Goal: Task Accomplishment & Management: Manage account settings

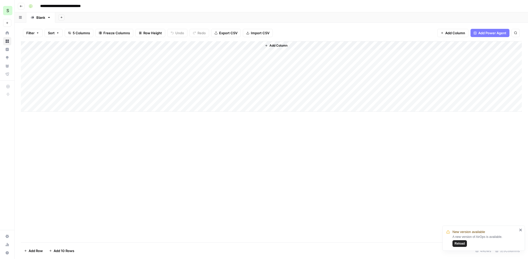
click at [208, 10] on div "**********" at bounding box center [275, 6] width 496 height 8
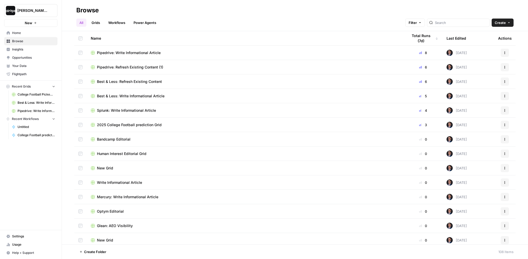
click at [163, 9] on h2 "Browse" at bounding box center [294, 10] width 437 height 8
click at [19, 33] on span "Home" at bounding box center [33, 33] width 43 height 5
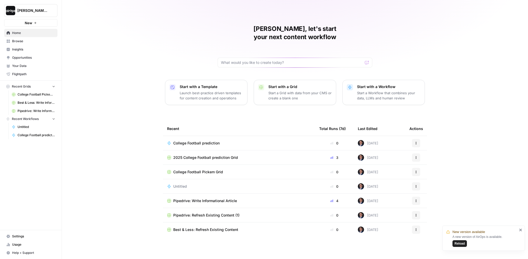
click at [144, 53] on div "Mike, let's start your next content workflow Start with a Template Launch best-…" at bounding box center [295, 129] width 466 height 259
click at [123, 70] on div "Mike, let's start your next content workflow Start with a Template Launch best-…" at bounding box center [295, 129] width 466 height 259
click at [146, 87] on div "Mike, let's start your next content workflow Start with a Template Launch best-…" at bounding box center [295, 129] width 466 height 259
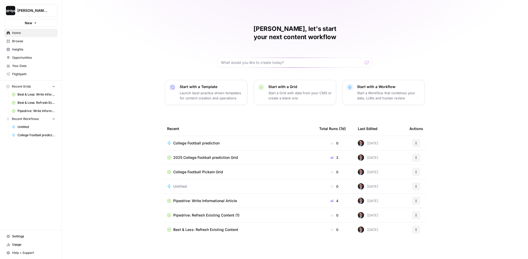
click at [187, 155] on span "2025 College Football prediction Grid" at bounding box center [205, 157] width 65 height 5
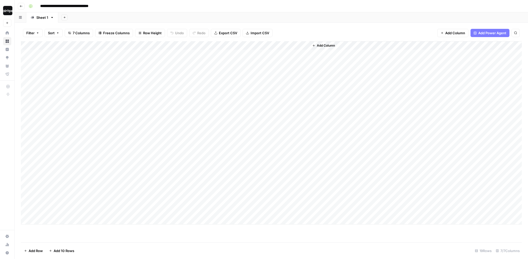
click at [195, 14] on div "Add Sheet" at bounding box center [292, 17] width 469 height 10
drag, startPoint x: 86, startPoint y: 55, endPoint x: 127, endPoint y: 178, distance: 129.6
click at [127, 177] on div "Add Column" at bounding box center [271, 132] width 501 height 183
click at [174, 169] on div "Add Column" at bounding box center [271, 132] width 501 height 183
drag, startPoint x: 79, startPoint y: 58, endPoint x: 157, endPoint y: 178, distance: 142.6
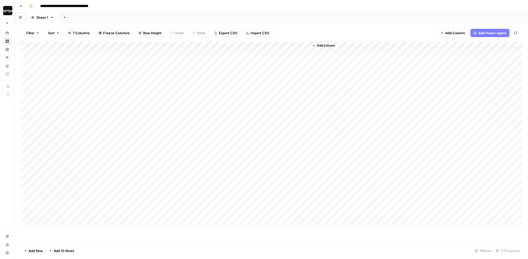
click at [157, 178] on div "Add Column" at bounding box center [271, 132] width 501 height 183
click at [299, 45] on div "Add Column" at bounding box center [271, 132] width 501 height 183
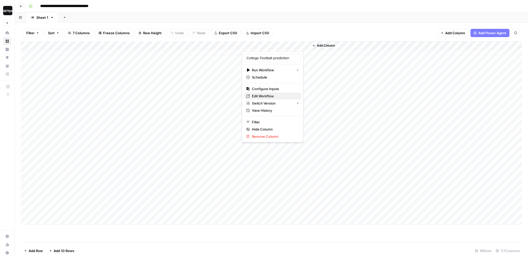
click at [266, 97] on span "Edit Workflow" at bounding box center [274, 96] width 45 height 5
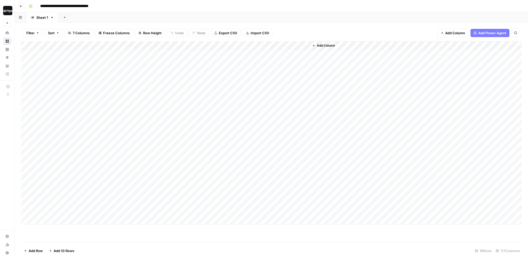
click at [343, 68] on div "Add Column" at bounding box center [415, 132] width 212 height 183
click at [343, 70] on div "Add Column" at bounding box center [415, 132] width 212 height 183
click at [195, 106] on div "Add Column" at bounding box center [271, 132] width 501 height 183
click at [190, 13] on div "Add Sheet" at bounding box center [292, 17] width 469 height 10
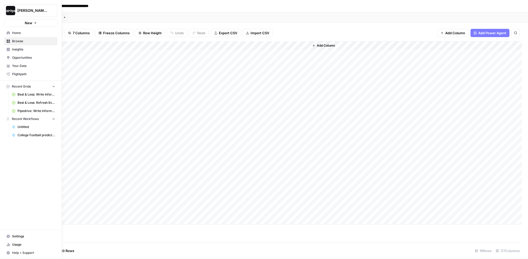
click at [64, 11] on icon "button" at bounding box center [63, 11] width 4 height 4
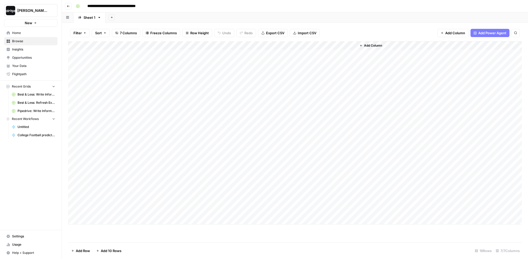
click at [139, 16] on div "Add Sheet" at bounding box center [316, 17] width 422 height 10
click at [39, 14] on button "[PERSON_NAME]-Sandbox" at bounding box center [30, 10] width 53 height 13
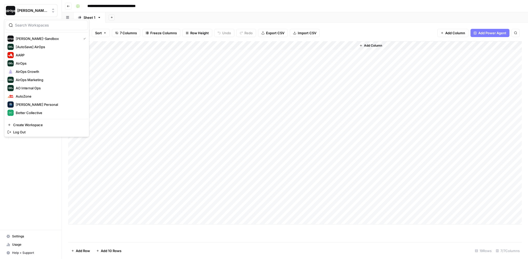
click at [142, 15] on div "Add Sheet" at bounding box center [316, 17] width 422 height 10
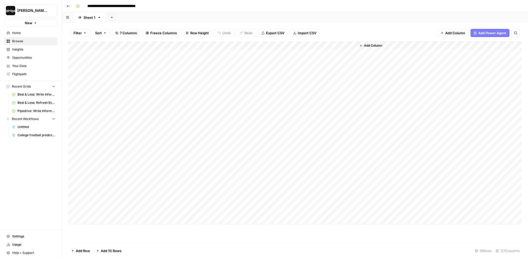
click at [141, 16] on div "Add Sheet" at bounding box center [316, 17] width 422 height 10
click at [133, 15] on div "Add Sheet" at bounding box center [316, 17] width 422 height 10
click at [36, 12] on span "[PERSON_NAME]-Sandbox" at bounding box center [32, 10] width 31 height 5
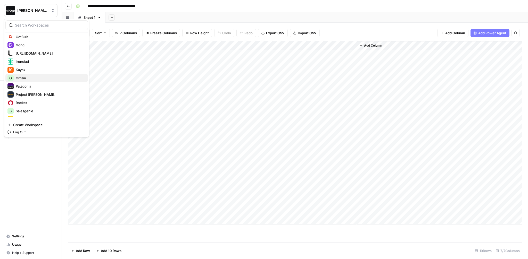
scroll to position [135, 0]
click at [33, 69] on span "Kayak" at bounding box center [50, 68] width 68 height 5
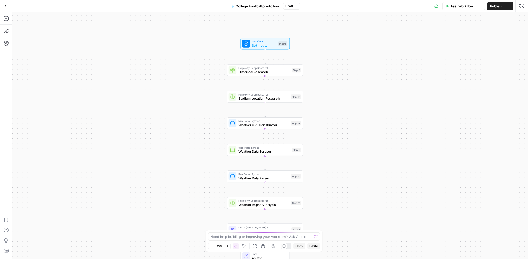
drag, startPoint x: 337, startPoint y: 120, endPoint x: 331, endPoint y: 135, distance: 15.1
click at [331, 135] on div "Workflow Set Inputs Inputs Perplexity Deep Research Historical Research Step 3 …" at bounding box center [269, 135] width 515 height 247
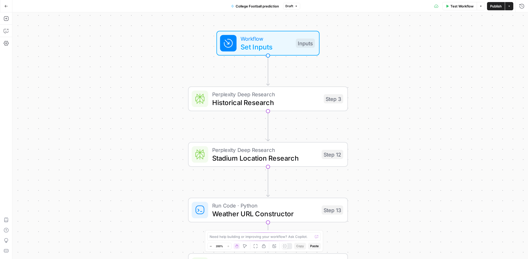
drag, startPoint x: 299, startPoint y: 50, endPoint x: 339, endPoint y: 53, distance: 40.3
click at [339, 53] on div "Workflow Set Inputs Inputs" at bounding box center [268, 43] width 160 height 25
click at [312, 77] on div "Workflow Set Inputs Inputs Perplexity Deep Research Historical Research Step 3 …" at bounding box center [269, 135] width 515 height 247
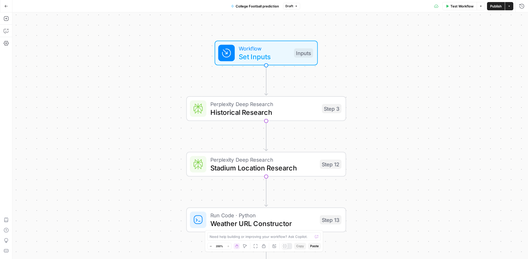
drag, startPoint x: 312, startPoint y: 77, endPoint x: 309, endPoint y: 87, distance: 10.4
click at [309, 87] on div "Workflow Set Inputs Inputs Perplexity Deep Research Historical Research Step 3 …" at bounding box center [269, 135] width 515 height 247
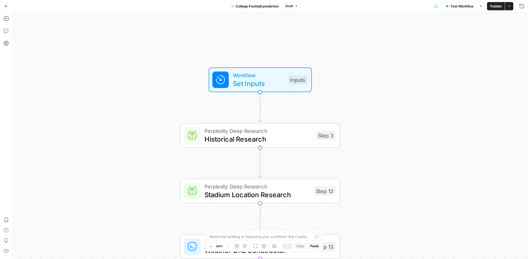
drag, startPoint x: 326, startPoint y: 79, endPoint x: 322, endPoint y: 105, distance: 26.9
click at [322, 105] on div "Workflow Set Inputs Inputs Perplexity Deep Research Historical Research Step 3 …" at bounding box center [269, 135] width 515 height 247
click at [266, 81] on span "Set Inputs" at bounding box center [258, 83] width 51 height 10
click at [521, 20] on button "Close" at bounding box center [521, 18] width 7 height 7
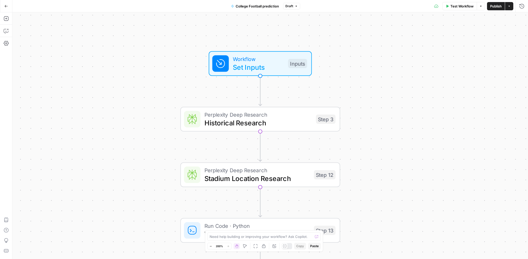
drag, startPoint x: 397, startPoint y: 198, endPoint x: 399, endPoint y: 144, distance: 54.2
click at [399, 144] on div "Workflow Set Inputs Inputs Perplexity Deep Research Historical Research Step 3 …" at bounding box center [269, 135] width 515 height 247
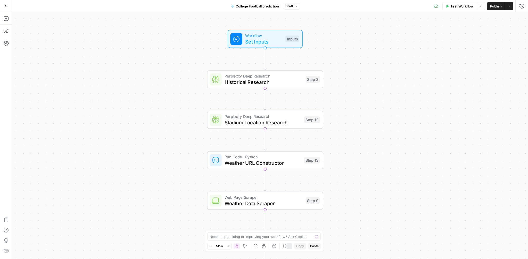
drag, startPoint x: 402, startPoint y: 152, endPoint x: 366, endPoint y: 131, distance: 41.7
click at [366, 131] on div "Workflow Set Inputs Inputs Perplexity Deep Research Historical Research Step 3 …" at bounding box center [269, 135] width 515 height 247
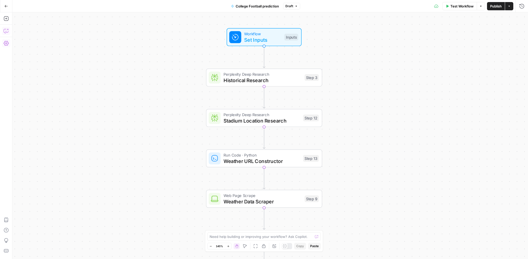
click at [4, 31] on icon "button" at bounding box center [6, 30] width 5 height 5
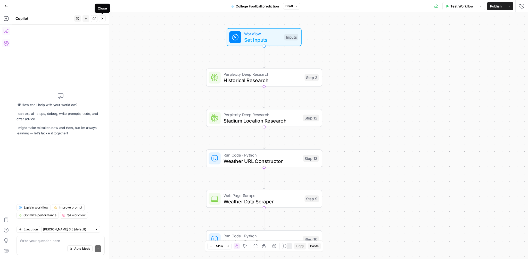
click at [103, 19] on icon "button" at bounding box center [102, 18] width 3 height 3
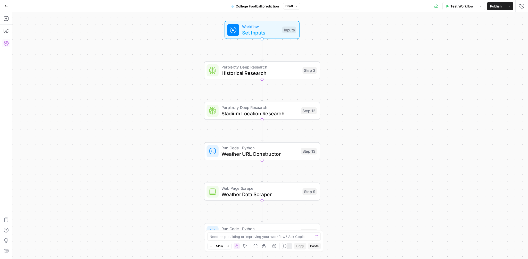
drag, startPoint x: 362, startPoint y: 96, endPoint x: 359, endPoint y: 88, distance: 7.9
click at [359, 88] on div "Workflow Set Inputs Inputs Perplexity Deep Research Historical Research Step 3 …" at bounding box center [269, 135] width 515 height 247
click at [271, 72] on span "Historical Research" at bounding box center [260, 72] width 78 height 7
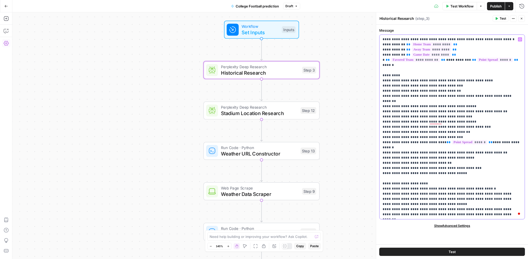
drag, startPoint x: 382, startPoint y: 69, endPoint x: 457, endPoint y: 167, distance: 123.2
click at [457, 167] on div "**********" at bounding box center [451, 127] width 145 height 184
click at [442, 156] on p "**********" at bounding box center [451, 127] width 139 height 180
drag, startPoint x: 396, startPoint y: 122, endPoint x: 471, endPoint y: 124, distance: 75.8
click at [471, 124] on p "**********" at bounding box center [451, 127] width 139 height 180
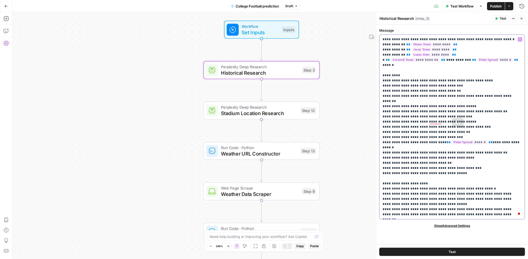
click at [435, 160] on p "**********" at bounding box center [451, 127] width 139 height 180
click at [264, 112] on span "Stadium Location Research" at bounding box center [259, 113] width 77 height 7
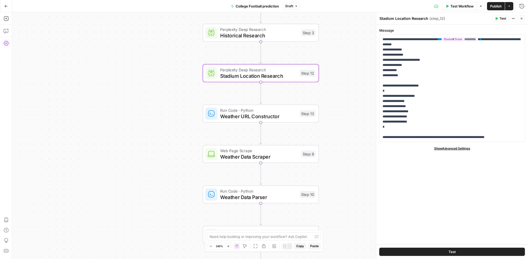
drag, startPoint x: 352, startPoint y: 149, endPoint x: 351, endPoint y: 110, distance: 38.7
click at [351, 110] on div "Workflow Set Inputs Inputs Perplexity Deep Research Historical Research Step 3 …" at bounding box center [269, 135] width 515 height 247
click at [280, 114] on span "Weather URL Constructor" at bounding box center [258, 114] width 77 height 7
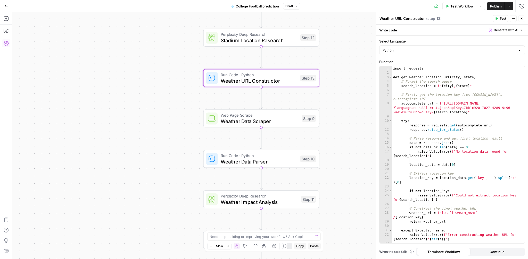
drag, startPoint x: 348, startPoint y: 145, endPoint x: 348, endPoint y: 108, distance: 37.4
click at [348, 108] on div "Workflow Set Inputs Inputs Perplexity Deep Research Historical Research Step 3 …" at bounding box center [269, 135] width 515 height 247
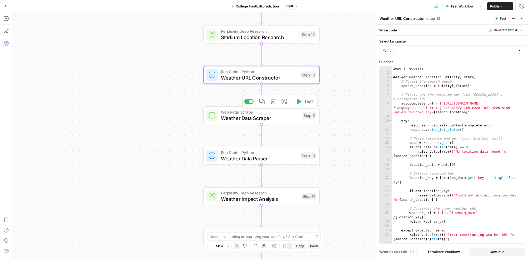
click at [273, 116] on span "Weather Data Scraper" at bounding box center [260, 117] width 78 height 7
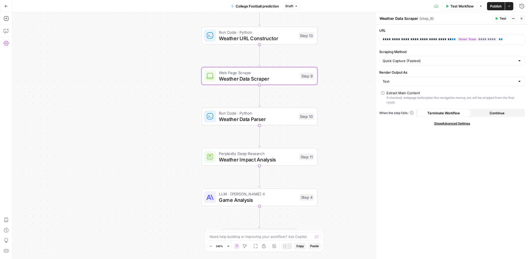
drag, startPoint x: 336, startPoint y: 140, endPoint x: 334, endPoint y: 93, distance: 47.5
click at [334, 93] on div "Workflow Set Inputs Inputs Perplexity Deep Research Historical Research Step 3 …" at bounding box center [269, 135] width 515 height 247
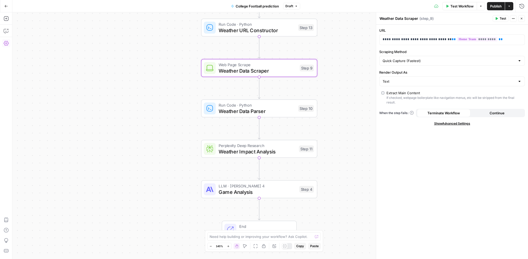
click at [289, 113] on span "Weather Data Parser" at bounding box center [257, 110] width 77 height 7
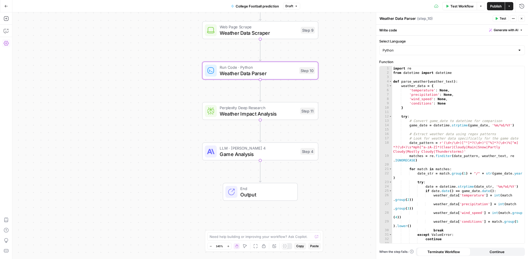
drag, startPoint x: 341, startPoint y: 141, endPoint x: 342, endPoint y: 101, distance: 40.0
click at [342, 101] on div "Workflow Set Inputs Inputs Perplexity Deep Research Historical Research Step 3 …" at bounding box center [269, 135] width 515 height 247
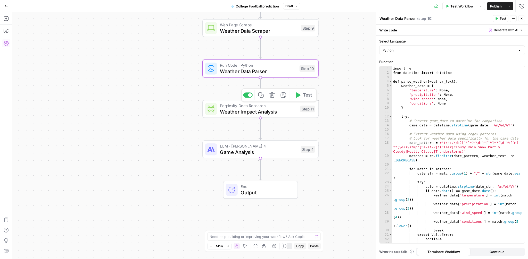
click at [276, 110] on span "Weather Impact Analysis" at bounding box center [258, 111] width 77 height 7
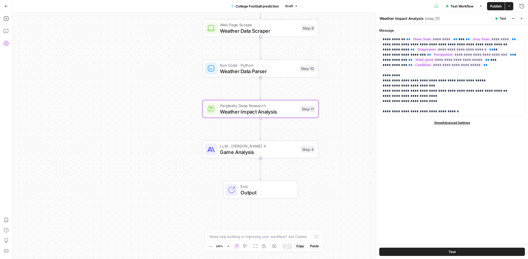
click at [256, 152] on span "Game Analysis" at bounding box center [259, 151] width 78 height 7
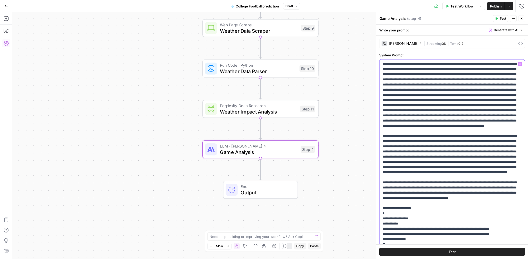
drag, startPoint x: 383, startPoint y: 64, endPoint x: 416, endPoint y: 75, distance: 35.4
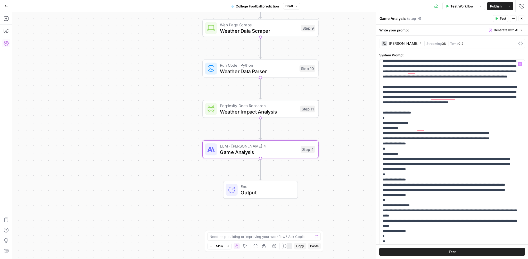
click at [258, 189] on span "Output" at bounding box center [265, 192] width 51 height 7
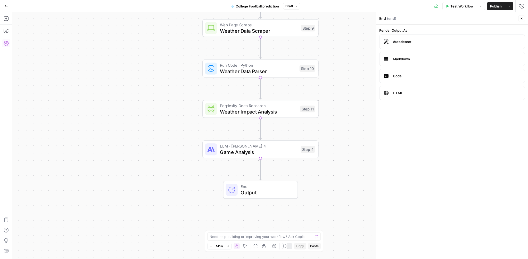
click at [519, 19] on button "Close" at bounding box center [521, 18] width 7 height 7
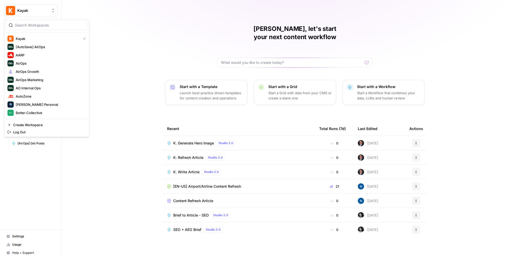
click at [34, 9] on span "Kayak" at bounding box center [32, 10] width 31 height 5
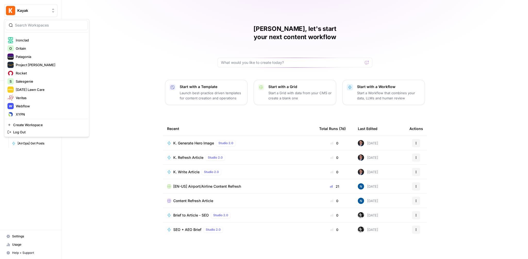
scroll to position [164, 0]
click at [32, 65] on span "Project [PERSON_NAME]" at bounding box center [50, 64] width 68 height 5
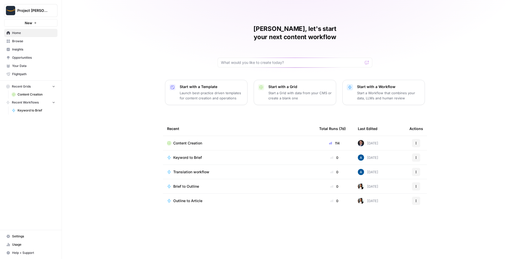
click at [130, 83] on div "Mike, let's start your next content workflow Start with a Template Launch best-…" at bounding box center [295, 129] width 466 height 259
click at [24, 93] on span "Content Creation" at bounding box center [37, 94] width 38 height 5
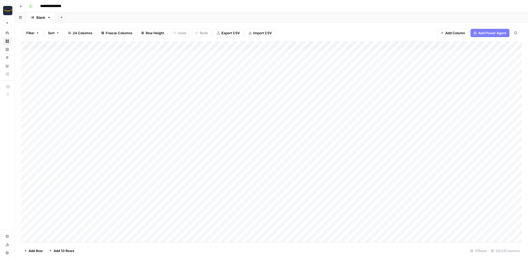
drag, startPoint x: 128, startPoint y: 58, endPoint x: 115, endPoint y: 148, distance: 90.5
click at [115, 148] on div "Add Column" at bounding box center [271, 141] width 501 height 201
click at [127, 86] on div "Add Column" at bounding box center [271, 141] width 501 height 201
drag, startPoint x: 189, startPoint y: 56, endPoint x: 186, endPoint y: 144, distance: 87.9
click at [186, 144] on div "Add Column" at bounding box center [271, 141] width 501 height 201
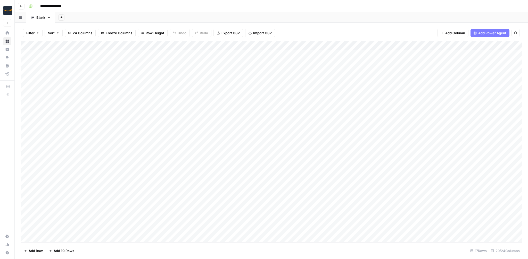
click at [185, 90] on div "Add Column" at bounding box center [271, 141] width 501 height 201
click at [181, 83] on div "Add Column" at bounding box center [271, 141] width 501 height 201
click at [180, 97] on div "Add Column" at bounding box center [271, 141] width 501 height 201
drag, startPoint x: 128, startPoint y: 54, endPoint x: 170, endPoint y: 163, distance: 116.5
click at [170, 163] on div "Add Column" at bounding box center [271, 141] width 501 height 201
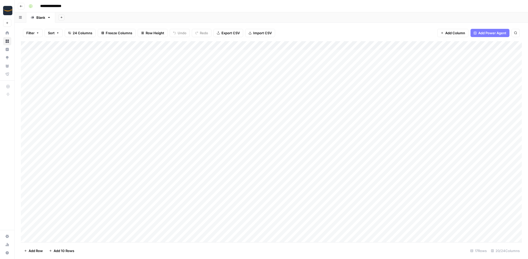
click at [197, 18] on div "Add Sheet" at bounding box center [291, 17] width 473 height 10
click at [267, 47] on div "Add Column" at bounding box center [271, 141] width 501 height 201
click at [215, 96] on span "Edit Workflow" at bounding box center [227, 96] width 45 height 5
click at [317, 83] on div "Add Column" at bounding box center [271, 141] width 501 height 201
click at [316, 33] on div "Filter Sort 24 Columns Freeze Columns Row Height Undo Redo Export CSV Import CS…" at bounding box center [271, 33] width 501 height 16
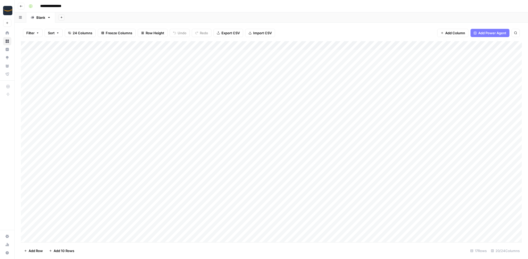
click at [312, 33] on div "Filter Sort 24 Columns Freeze Columns Row Height Undo Redo Export CSV Import CS…" at bounding box center [271, 33] width 501 height 16
click at [253, 17] on div "Add Sheet" at bounding box center [291, 17] width 473 height 10
click at [208, 15] on div "Add Sheet" at bounding box center [291, 17] width 473 height 10
click at [170, 16] on div "Add Sheet" at bounding box center [291, 17] width 473 height 10
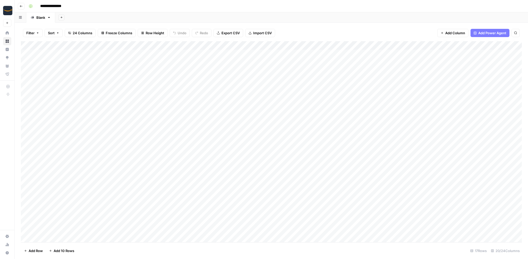
click at [136, 16] on div "Add Sheet" at bounding box center [291, 17] width 473 height 10
click at [158, 15] on div "Add Sheet" at bounding box center [291, 17] width 473 height 10
drag, startPoint x: 87, startPoint y: 55, endPoint x: 72, endPoint y: 200, distance: 145.0
click at [72, 200] on div "Add Column" at bounding box center [271, 141] width 501 height 201
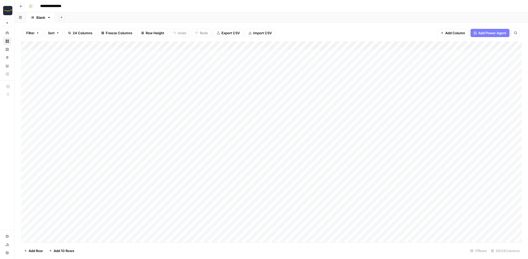
click at [88, 62] on div "Add Column" at bounding box center [271, 141] width 501 height 201
click at [90, 72] on div "Add Column" at bounding box center [271, 141] width 501 height 201
drag, startPoint x: 93, startPoint y: 56, endPoint x: 75, endPoint y: 220, distance: 164.3
click at [75, 220] on div "Add Column" at bounding box center [271, 141] width 501 height 201
click at [86, 111] on div "Add Column" at bounding box center [271, 141] width 501 height 201
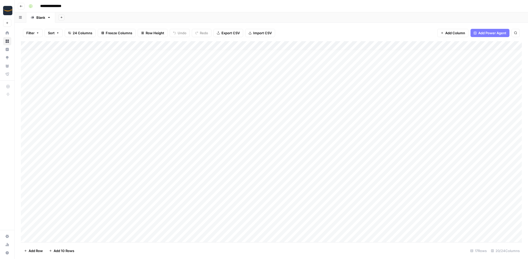
scroll to position [0, 1]
drag, startPoint x: 86, startPoint y: 57, endPoint x: 86, endPoint y: 155, distance: 97.7
click at [86, 155] on div "Add Column" at bounding box center [271, 141] width 501 height 201
click at [85, 84] on div "Add Column" at bounding box center [271, 141] width 501 height 201
drag, startPoint x: 87, startPoint y: 60, endPoint x: 68, endPoint y: 203, distance: 144.5
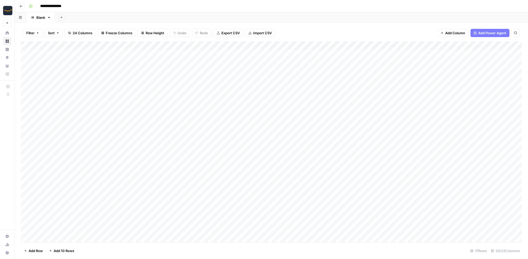
click at [68, 203] on div "Add Column" at bounding box center [271, 141] width 501 height 201
click at [314, 68] on div "Add Column" at bounding box center [271, 141] width 501 height 201
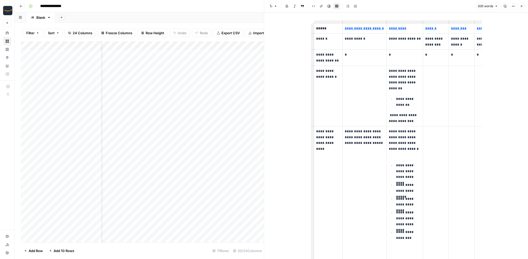
scroll to position [427, 0]
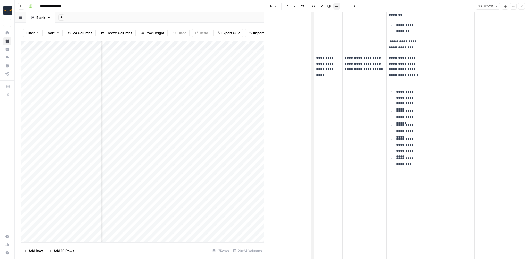
click at [522, 3] on button "Close" at bounding box center [521, 6] width 7 height 7
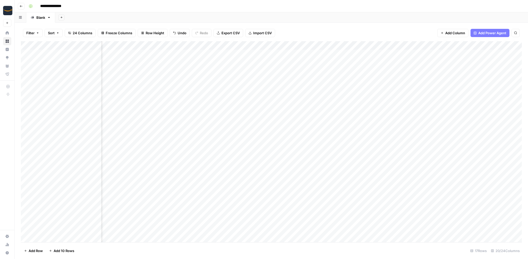
scroll to position [0, 328]
drag, startPoint x: 255, startPoint y: 51, endPoint x: 254, endPoint y: 156, distance: 105.1
click at [254, 156] on div "Add Column" at bounding box center [271, 141] width 501 height 201
click at [334, 67] on div "Add Column" at bounding box center [271, 141] width 501 height 201
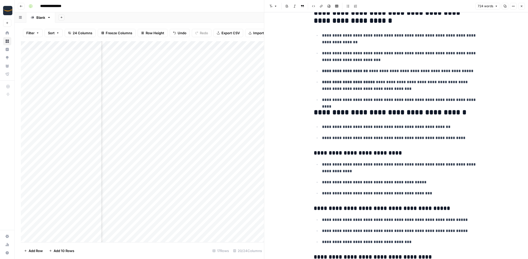
scroll to position [139, 0]
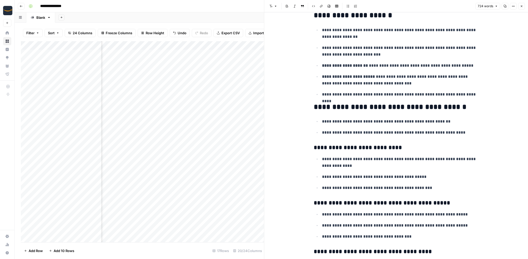
click at [524, 6] on button "Close" at bounding box center [521, 6] width 7 height 7
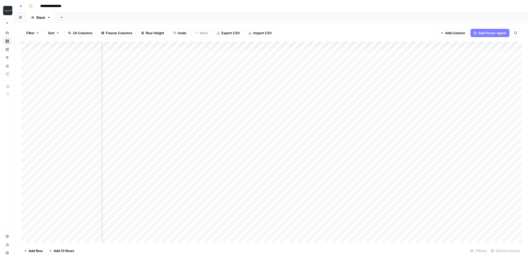
scroll to position [0, 394]
drag, startPoint x: 314, startPoint y: 57, endPoint x: 306, endPoint y: 192, distance: 135.5
click at [306, 192] on div "Add Column" at bounding box center [271, 141] width 501 height 201
click at [307, 59] on div "Add Column" at bounding box center [271, 141] width 501 height 201
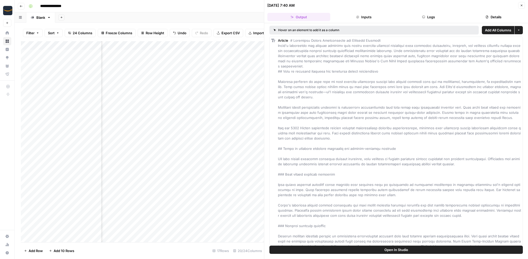
click at [523, 4] on icon "button" at bounding box center [521, 5] width 3 height 3
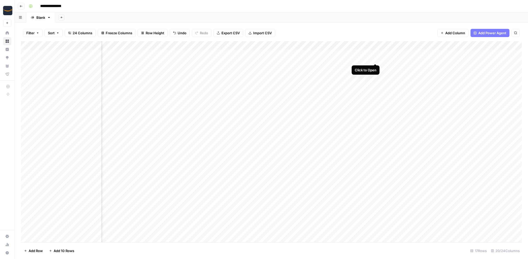
click at [375, 55] on div "Add Column" at bounding box center [271, 141] width 501 height 201
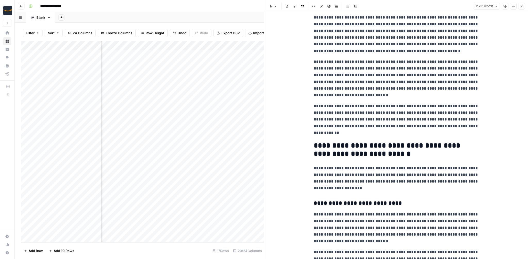
scroll to position [136, 0]
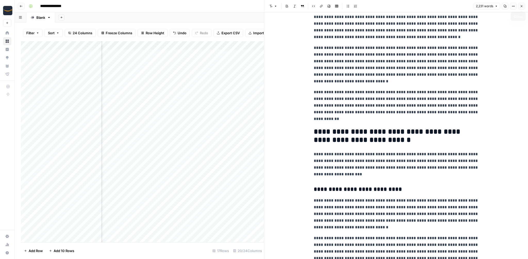
click at [522, 7] on icon "button" at bounding box center [521, 6] width 3 height 3
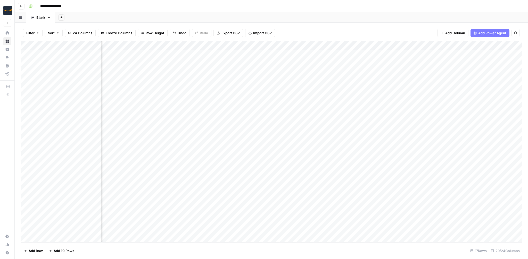
scroll to position [0, 559]
click at [355, 53] on div "Add Column" at bounding box center [271, 141] width 501 height 201
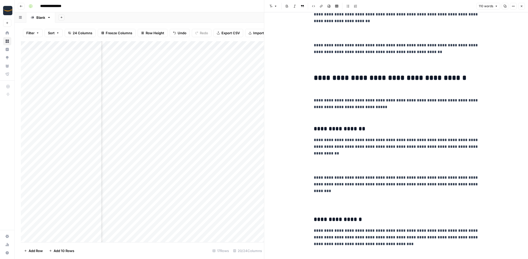
scroll to position [154, 0]
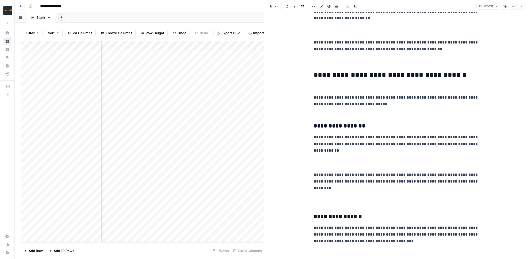
click at [520, 6] on icon "button" at bounding box center [521, 6] width 3 height 3
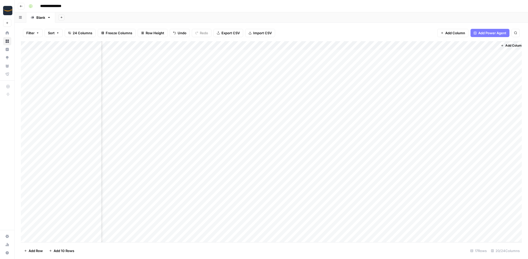
scroll to position [0, 655]
drag, startPoint x: 368, startPoint y: 197, endPoint x: 377, endPoint y: 43, distance: 154.1
click at [377, 43] on div "Add Column" at bounding box center [271, 141] width 501 height 201
click at [488, 54] on div "Add Column" at bounding box center [271, 141] width 501 height 201
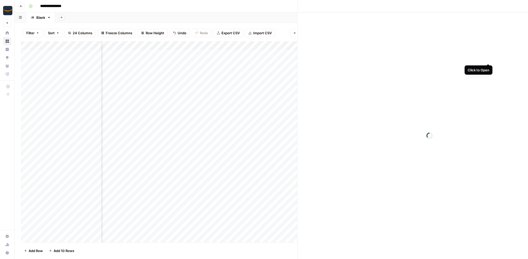
scroll to position [0, 652]
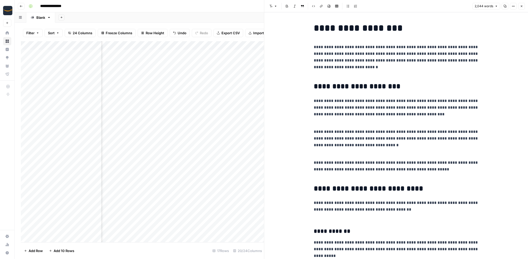
click at [522, 6] on icon "button" at bounding box center [521, 6] width 3 height 3
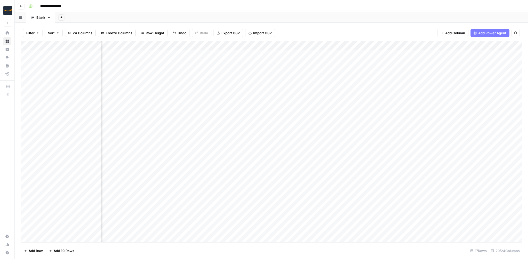
scroll to position [0, 214]
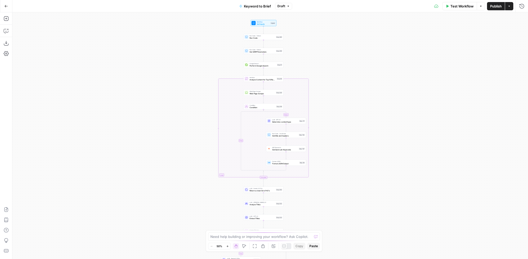
drag, startPoint x: 327, startPoint y: 28, endPoint x: 319, endPoint y: 155, distance: 127.0
click at [319, 155] on div "true false true false Workflow Set Inputs Inputs Run Code · Python Run Code Ste…" at bounding box center [269, 135] width 515 height 247
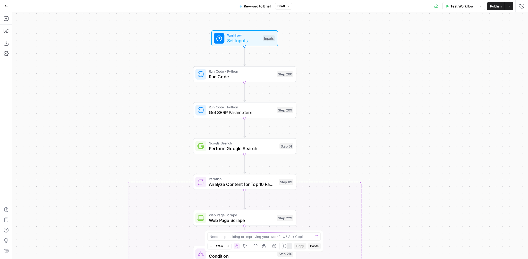
drag, startPoint x: 268, startPoint y: 47, endPoint x: 299, endPoint y: 47, distance: 30.7
click at [299, 47] on div "true false true false Workflow Set Inputs Inputs Run Code · Python Run Code Ste…" at bounding box center [269, 135] width 515 height 247
click at [253, 41] on span "Set Inputs" at bounding box center [243, 40] width 33 height 7
click at [522, 18] on icon "button" at bounding box center [521, 18] width 3 height 3
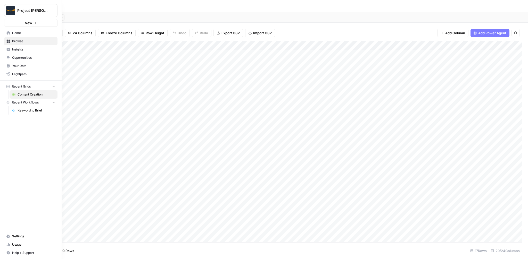
click at [8, 32] on icon at bounding box center [8, 32] width 3 height 3
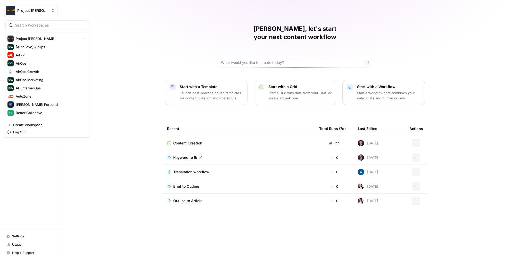
click at [46, 8] on span "Project [PERSON_NAME]" at bounding box center [32, 10] width 31 height 5
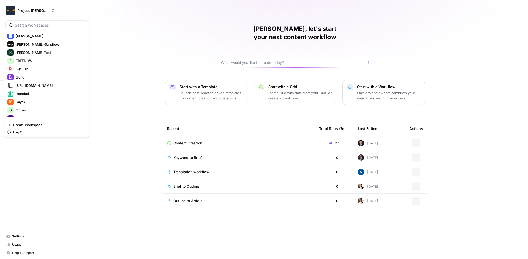
scroll to position [111, 0]
click at [32, 41] on span "[PERSON_NAME]-Sandbox" at bounding box center [50, 42] width 68 height 5
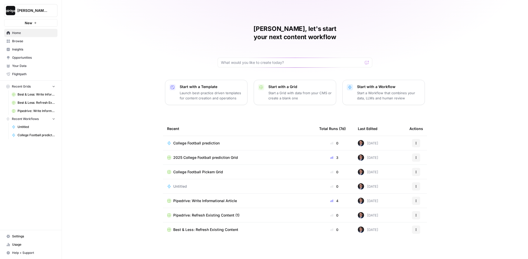
click at [104, 95] on div "Mike, let's start your next content workflow Start with a Template Launch best-…" at bounding box center [295, 129] width 466 height 259
click at [204, 90] on p "Launch best-practice driven templates for content creation and operations" at bounding box center [211, 95] width 63 height 10
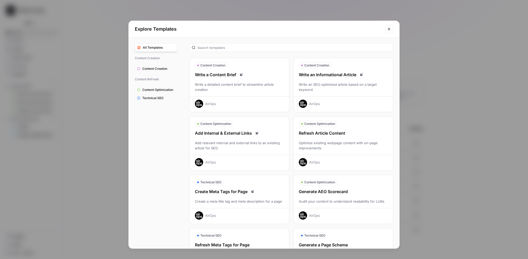
click at [339, 78] on div "Write an Informational Article Write an SEO-optimized article based on a target…" at bounding box center [342, 90] width 99 height 36
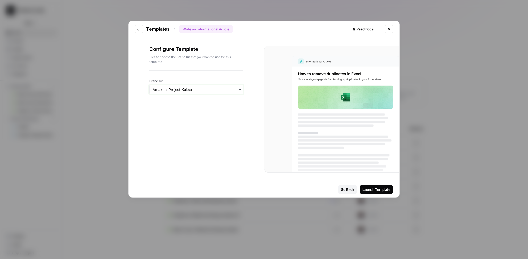
click at [231, 90] on input "Brand Kit" at bounding box center [196, 89] width 87 height 5
click at [183, 138] on div "NCAA College Football" at bounding box center [196, 141] width 94 height 10
click at [220, 127] on div "Configure Template Please choose the Brand Kit that you want to use for this te…" at bounding box center [196, 109] width 135 height 144
click at [387, 188] on div "Launch Template" at bounding box center [376, 189] width 28 height 5
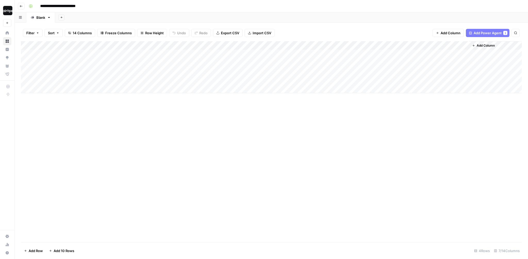
click at [297, 15] on div "Add Sheet" at bounding box center [291, 17] width 473 height 10
click at [261, 17] on div "Add Sheet" at bounding box center [291, 17] width 473 height 10
click at [145, 115] on div "Add Column" at bounding box center [271, 141] width 501 height 201
click at [161, 32] on span "Row Height" at bounding box center [154, 32] width 19 height 5
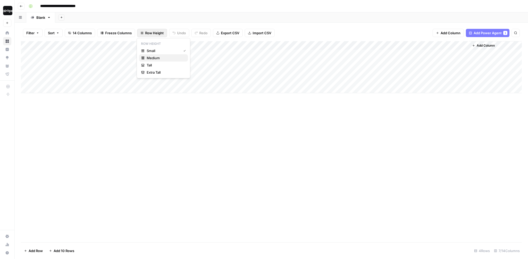
click at [171, 56] on span "Medium" at bounding box center [165, 57] width 37 height 5
click at [133, 169] on div "Add Column" at bounding box center [271, 141] width 501 height 201
drag, startPoint x: 80, startPoint y: 58, endPoint x: 80, endPoint y: 103, distance: 44.3
click at [80, 103] on div "Add Column" at bounding box center [271, 76] width 501 height 71
click at [146, 55] on div "Add Column" at bounding box center [271, 76] width 501 height 71
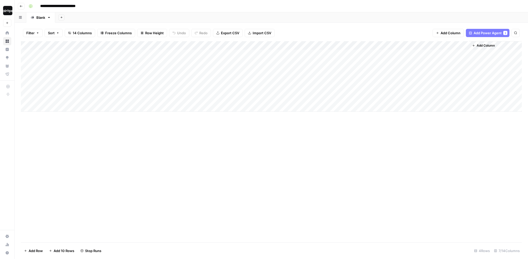
click at [143, 81] on div "Add Column" at bounding box center [271, 76] width 501 height 71
click at [174, 46] on div "Add Column" at bounding box center [271, 76] width 501 height 71
click at [132, 95] on span "Fork Power Agent" at bounding box center [138, 96] width 45 height 5
click at [175, 10] on div "**********" at bounding box center [275, 6] width 496 height 8
click at [205, 82] on div "Add Column" at bounding box center [271, 76] width 501 height 71
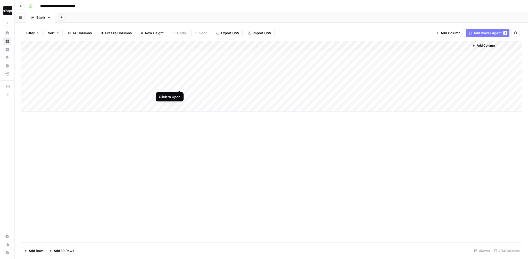
click at [180, 80] on div "Add Column" at bounding box center [271, 76] width 501 height 71
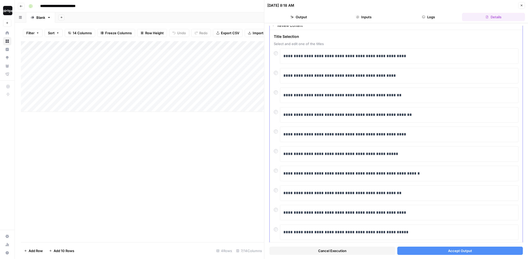
scroll to position [17, 0]
click at [414, 253] on button "Accept Output" at bounding box center [460, 251] width 126 height 8
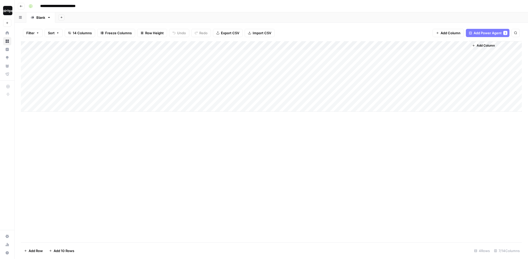
click at [218, 3] on div "**********" at bounding box center [275, 6] width 496 height 8
click at [173, 45] on div "Add Column" at bounding box center [271, 76] width 501 height 71
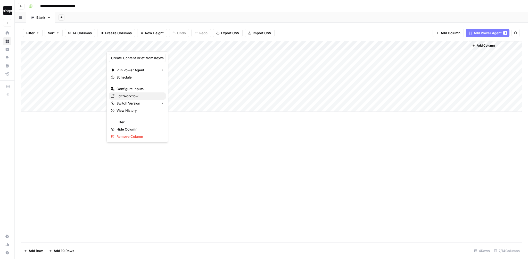
click at [123, 97] on span "Edit Workflow" at bounding box center [138, 96] width 45 height 5
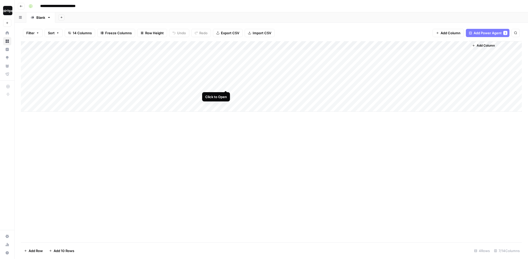
click at [226, 81] on div "Add Column" at bounding box center [271, 76] width 501 height 71
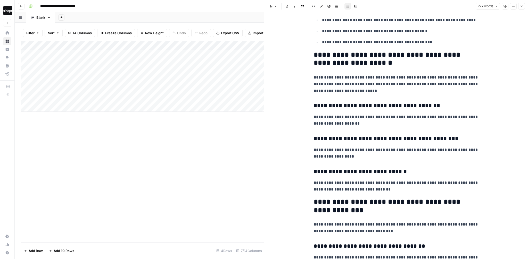
scroll to position [213, 0]
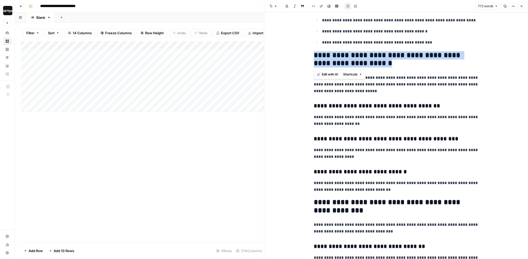
drag, startPoint x: 380, startPoint y: 61, endPoint x: 310, endPoint y: 55, distance: 69.3
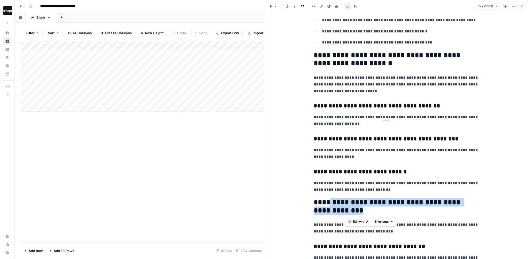
drag, startPoint x: 377, startPoint y: 213, endPoint x: 317, endPoint y: 202, distance: 60.2
click at [317, 202] on h2 "**********" at bounding box center [396, 206] width 165 height 16
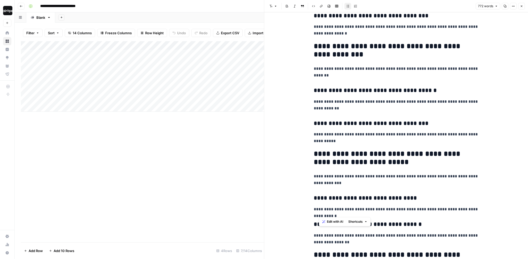
scroll to position [786, 0]
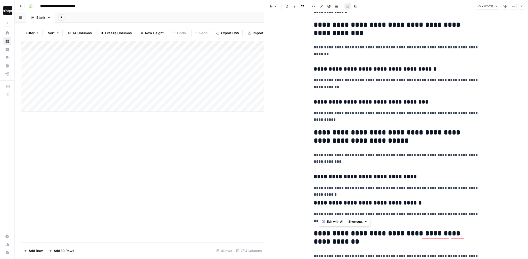
click at [402, 204] on h3 "**********" at bounding box center [396, 203] width 165 height 7
click at [522, 6] on icon "button" at bounding box center [521, 6] width 3 height 3
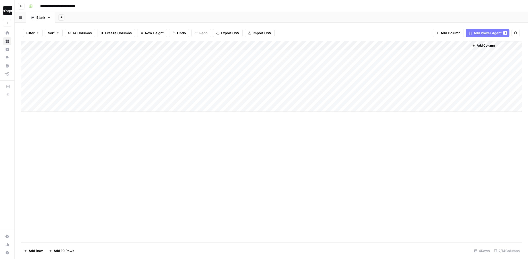
click at [266, 81] on div "Add Column" at bounding box center [271, 76] width 501 height 71
click at [293, 46] on div "Add Column" at bounding box center [271, 76] width 501 height 71
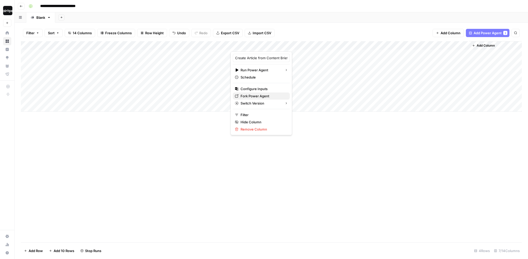
click at [246, 95] on span "Fork Power Agent" at bounding box center [262, 96] width 45 height 5
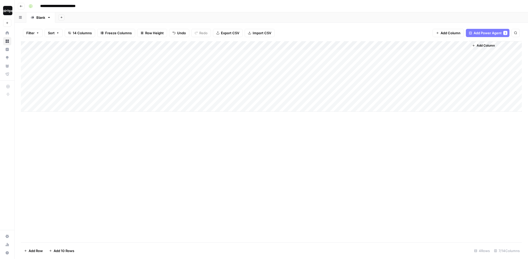
click at [204, 83] on div "Add Column" at bounding box center [271, 76] width 501 height 71
click at [274, 85] on div "Add Column" at bounding box center [271, 76] width 501 height 71
click at [216, 84] on div "Add Column" at bounding box center [271, 76] width 501 height 71
click at [79, 83] on div "Add Column" at bounding box center [271, 76] width 501 height 71
click at [129, 79] on div "Add Column" at bounding box center [271, 76] width 501 height 71
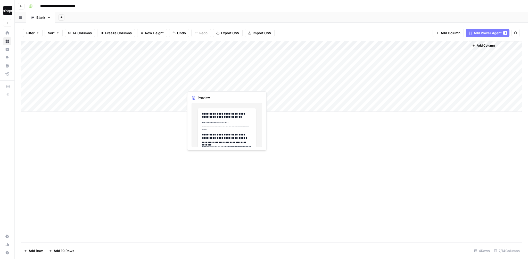
click at [208, 84] on div "Add Column" at bounding box center [271, 76] width 501 height 71
click at [208, 82] on div "Add Column" at bounding box center [271, 76] width 501 height 71
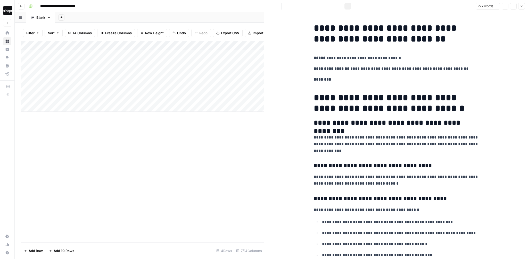
click at [252, 84] on div "Add Column" at bounding box center [142, 76] width 243 height 71
click at [521, 7] on icon "button" at bounding box center [521, 6] width 3 height 3
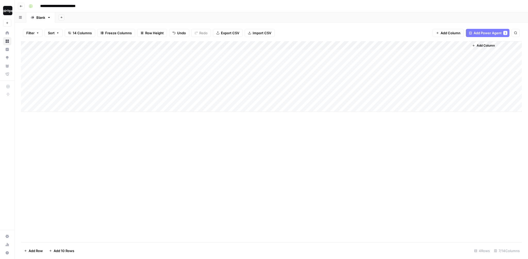
click at [341, 82] on div "Add Column" at bounding box center [271, 76] width 501 height 71
click at [205, 7] on div "**********" at bounding box center [275, 6] width 496 height 8
click at [197, 15] on div "Add Sheet" at bounding box center [291, 17] width 473 height 10
click at [83, 84] on div "Add Column" at bounding box center [271, 76] width 501 height 71
drag, startPoint x: 86, startPoint y: 60, endPoint x: 84, endPoint y: 100, distance: 40.5
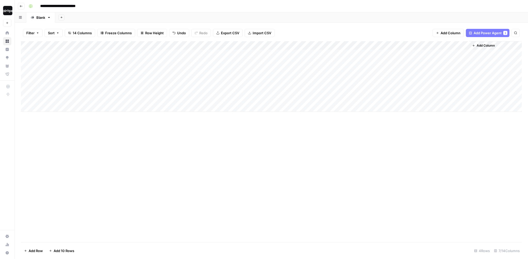
click at [84, 100] on div "Add Column" at bounding box center [271, 76] width 501 height 71
drag, startPoint x: 161, startPoint y: 56, endPoint x: 154, endPoint y: 98, distance: 42.1
click at [154, 98] on div "Add Column" at bounding box center [271, 76] width 501 height 71
drag, startPoint x: 212, startPoint y: 56, endPoint x: 205, endPoint y: 99, distance: 43.6
click at [205, 99] on div "Add Column" at bounding box center [271, 76] width 501 height 71
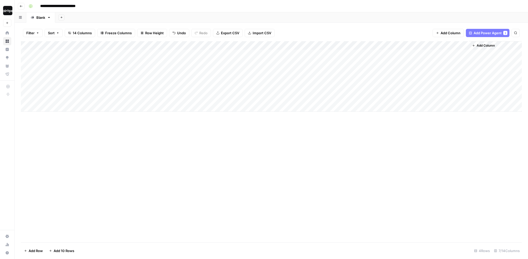
click at [212, 48] on div "Add Column" at bounding box center [271, 76] width 501 height 71
click at [215, 39] on div "Filter Sort 14 Columns Freeze Columns Row Height Undo Redo Export CSV Import CS…" at bounding box center [271, 33] width 501 height 16
click at [214, 43] on div "Add Column" at bounding box center [271, 76] width 501 height 71
click at [255, 45] on div "Add Column" at bounding box center [271, 76] width 501 height 71
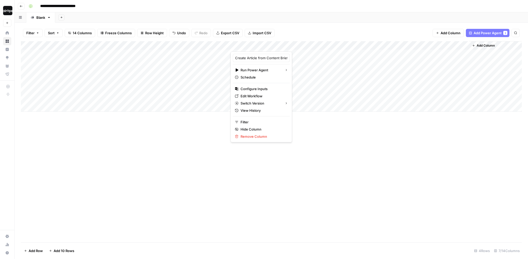
click at [330, 33] on div "Filter Sort 14 Columns Freeze Columns Row Height Undo Redo Export CSV Import CS…" at bounding box center [271, 33] width 501 height 16
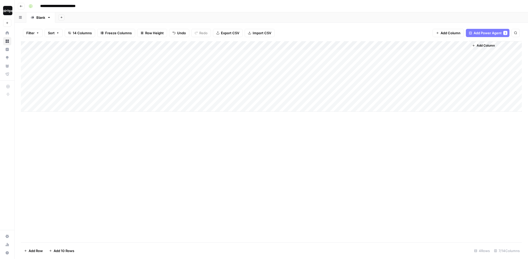
click at [208, 22] on div "Add Sheet" at bounding box center [291, 17] width 473 height 10
click at [205, 98] on div "Add Column" at bounding box center [271, 76] width 501 height 71
click at [100, 12] on div "Add Sheet" at bounding box center [291, 17] width 473 height 10
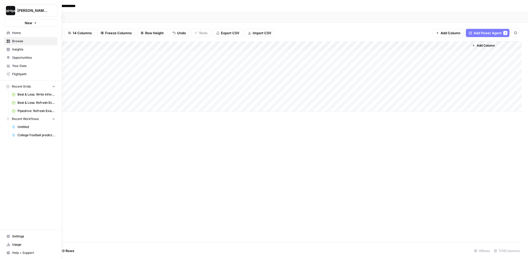
click at [17, 32] on span "Home" at bounding box center [33, 33] width 43 height 5
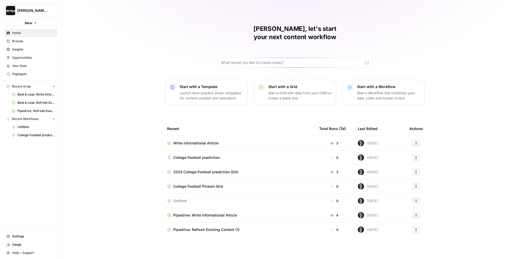
click at [112, 30] on div "Mike, let's start your next content workflow Start with a Template Launch best-…" at bounding box center [295, 129] width 466 height 259
click at [34, 126] on span "Untitled" at bounding box center [37, 127] width 38 height 5
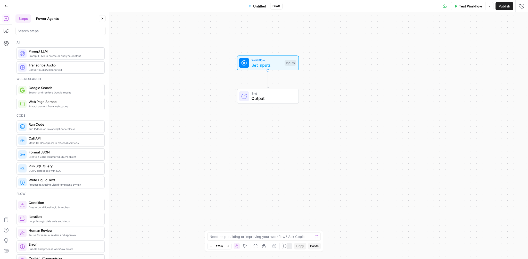
drag, startPoint x: 206, startPoint y: 106, endPoint x: 202, endPoint y: 49, distance: 56.9
click at [202, 49] on div "Workflow Set Inputs Inputs End Output" at bounding box center [269, 135] width 515 height 247
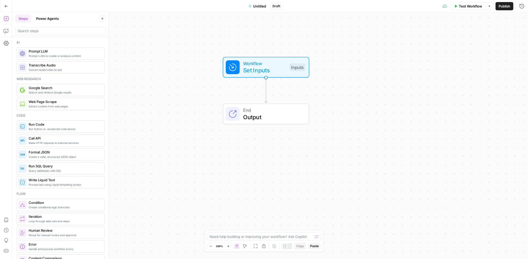
drag, startPoint x: 203, startPoint y: 69, endPoint x: 178, endPoint y: 68, distance: 25.0
click at [178, 68] on div "Workflow Set Inputs Inputs End Output" at bounding box center [269, 135] width 515 height 247
click at [4, 32] on icon "button" at bounding box center [6, 30] width 5 height 5
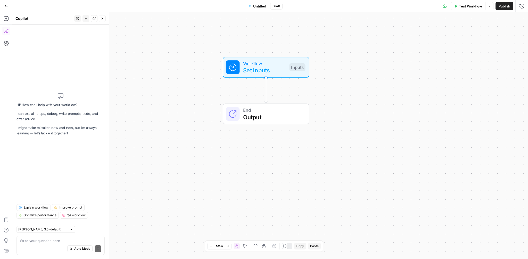
click at [45, 241] on textarea at bounding box center [60, 240] width 81 height 5
click at [66, 188] on div "Hi! How can I help with your workflow? I can explain steps, debug, write prompt…" at bounding box center [60, 114] width 88 height 171
click at [41, 238] on div "Write your question here Auto Mode Send" at bounding box center [60, 245] width 88 height 19
click at [58, 241] on textarea at bounding box center [60, 240] width 81 height 5
type textarea "t"
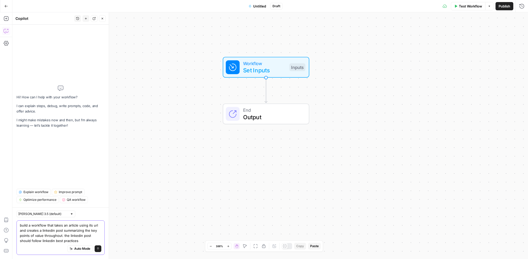
type textarea "build a workflow that takes an article using its url and creates a linkedin pos…"
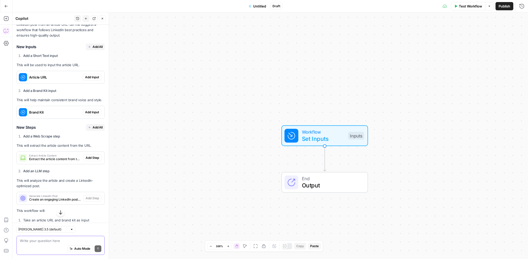
scroll to position [87, 0]
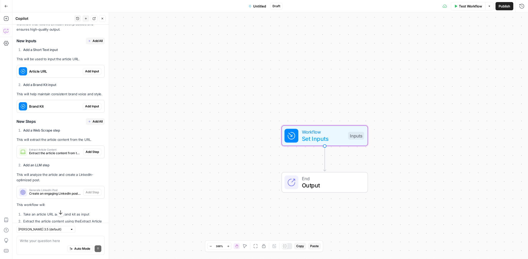
click at [87, 71] on span "Add Input" at bounding box center [92, 71] width 14 height 5
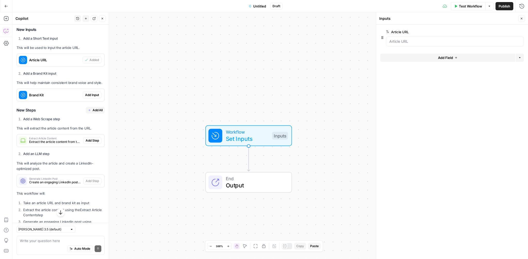
scroll to position [111, 0]
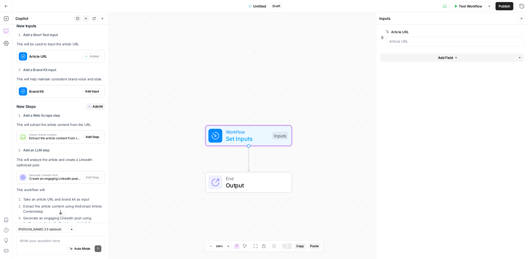
click at [89, 93] on span "Add Input" at bounding box center [92, 91] width 14 height 5
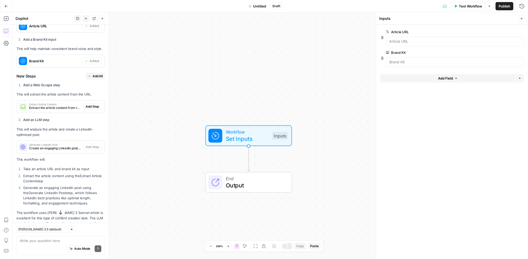
scroll to position [144, 0]
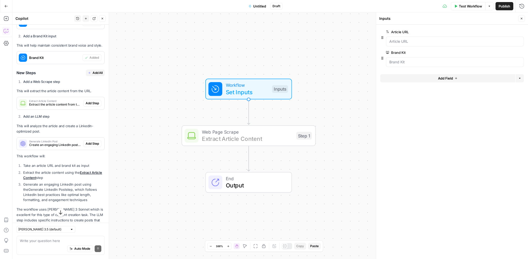
click at [89, 103] on span "Add Step" at bounding box center [92, 103] width 13 height 5
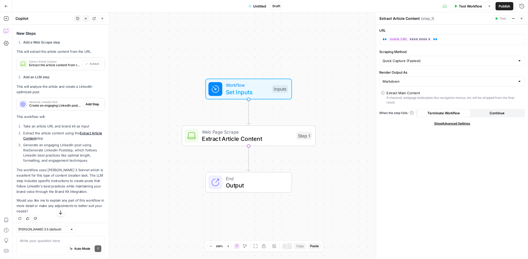
scroll to position [184, 0]
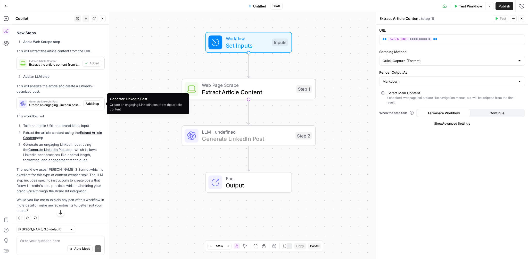
click at [87, 104] on span "Add Step" at bounding box center [92, 104] width 13 height 5
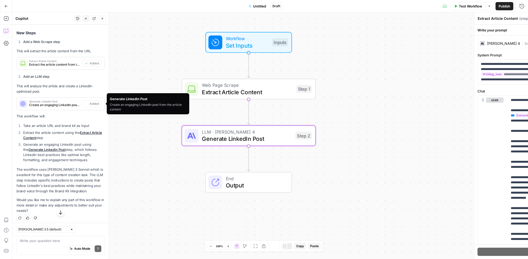
type textarea "Generate LinkedIn Post"
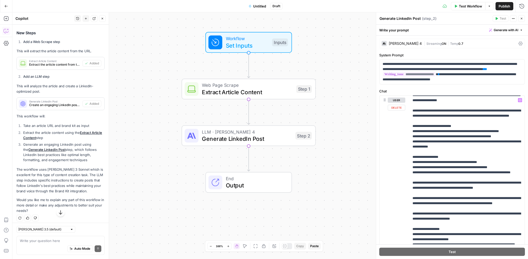
scroll to position [52, 0]
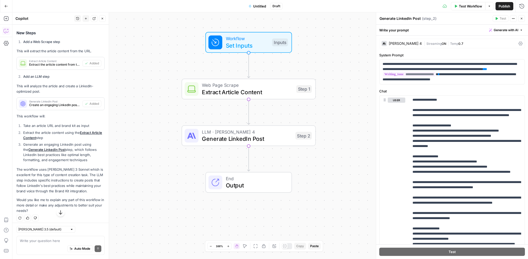
click at [522, 17] on icon "button" at bounding box center [521, 18] width 3 height 3
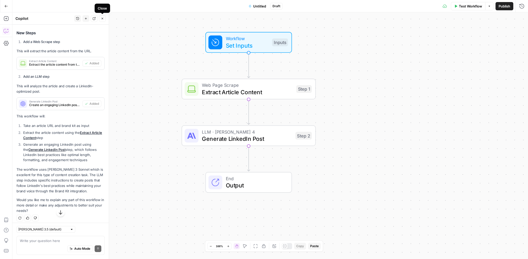
click at [103, 20] on icon "button" at bounding box center [102, 18] width 3 height 3
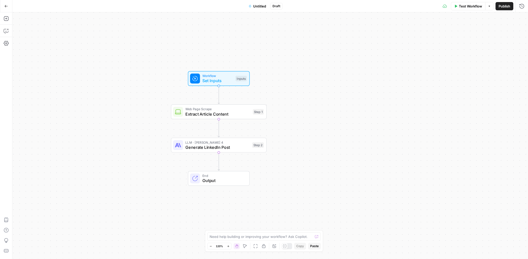
click at [260, 5] on span "Untitled" at bounding box center [259, 6] width 13 height 5
click at [34, 38] on input "Name" at bounding box center [61, 38] width 86 height 5
type input "linkedin test2"
click at [80, 25] on form "Name linkedin test2 Color Blue Description (Optional) Readme (Optional) Write a…" at bounding box center [60, 81] width 96 height 113
click at [65, 55] on input "Color" at bounding box center [60, 57] width 74 height 5
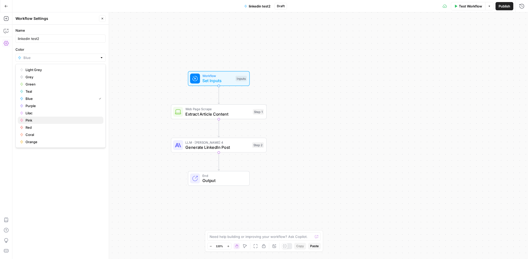
click at [40, 120] on span "Pink" at bounding box center [63, 120] width 74 height 5
type input "Pink"
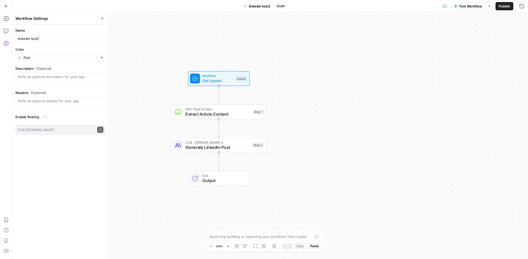
click at [67, 48] on label "Color" at bounding box center [60, 49] width 90 height 5
click at [67, 55] on input "Pink" at bounding box center [60, 57] width 74 height 5
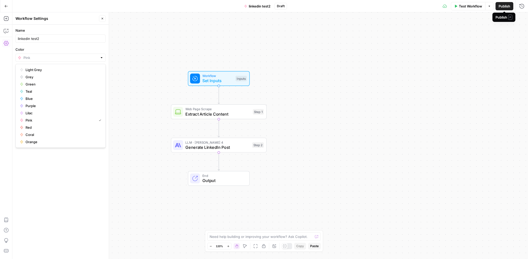
type input "Pink"
click at [507, 7] on span "Publish" at bounding box center [504, 6] width 12 height 5
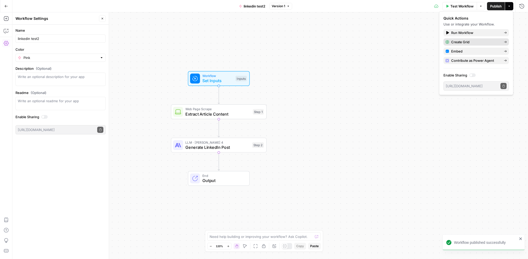
click at [466, 42] on span "Create Grid" at bounding box center [475, 41] width 48 height 5
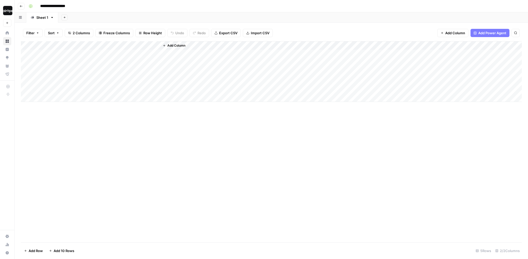
click at [75, 54] on div "Add Column" at bounding box center [271, 71] width 501 height 61
click at [68, 54] on div "Add Column" at bounding box center [271, 71] width 501 height 61
type textarea "**********"
click at [137, 53] on div "Add Column" at bounding box center [271, 71] width 501 height 61
click at [148, 46] on div "Add Column" at bounding box center [271, 71] width 501 height 61
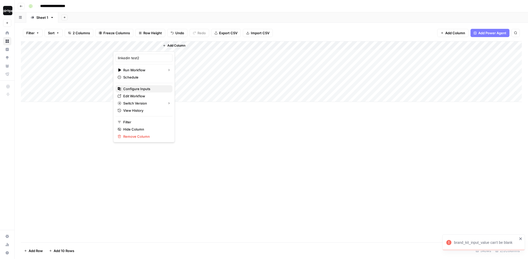
click at [141, 90] on span "Configure Inputs" at bounding box center [145, 88] width 45 height 5
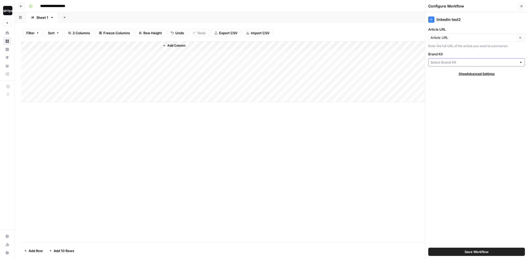
click at [451, 61] on input "Brand Kit" at bounding box center [473, 62] width 86 height 5
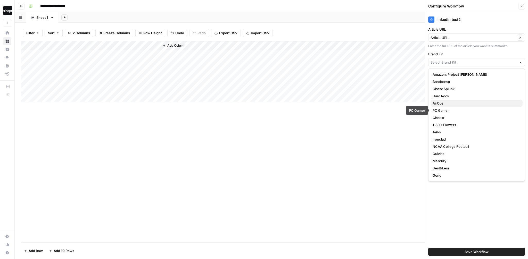
click at [450, 103] on span "AirOps" at bounding box center [475, 103] width 86 height 5
type input "AirOps"
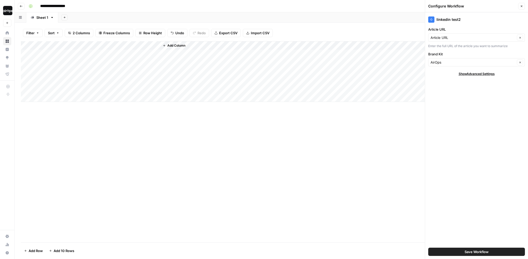
click at [474, 252] on span "Save Workflow" at bounding box center [476, 251] width 24 height 5
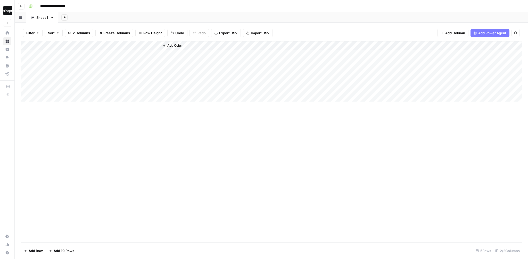
click at [135, 53] on div "Add Column" at bounding box center [271, 71] width 501 height 61
click at [152, 35] on span "Row Height" at bounding box center [152, 32] width 19 height 5
click at [151, 58] on span "Medium" at bounding box center [163, 57] width 37 height 5
click at [96, 56] on div "Add Column" at bounding box center [271, 83] width 501 height 84
click at [201, 54] on div "Add Column" at bounding box center [271, 83] width 501 height 84
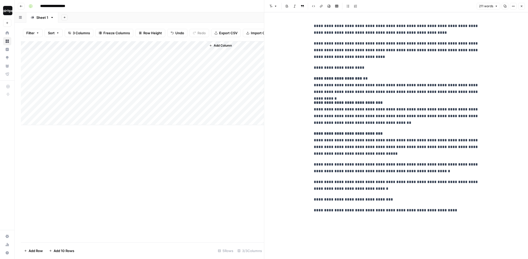
click at [524, 6] on button "Close" at bounding box center [521, 6] width 7 height 7
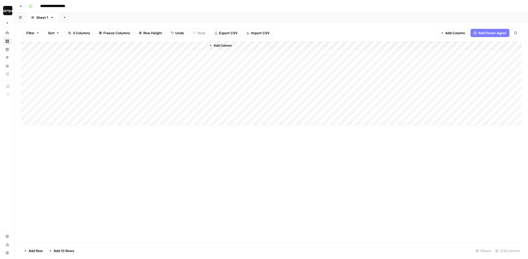
click at [290, 26] on div "Filter Sort 3 Columns Freeze Columns Row Height Undo Redo Export CSV Import CSV…" at bounding box center [271, 33] width 501 height 16
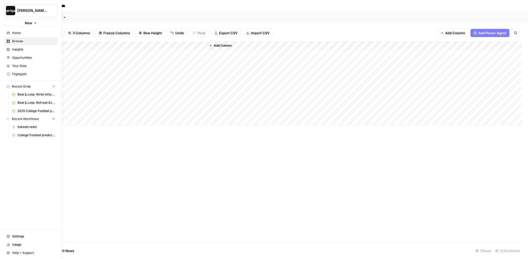
click at [7, 33] on icon at bounding box center [8, 32] width 3 height 3
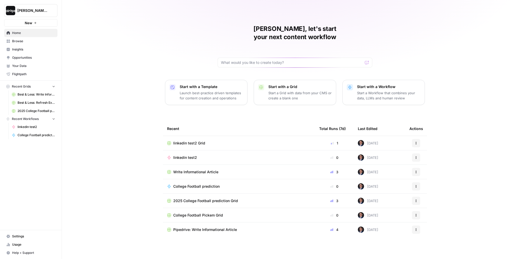
click at [208, 90] on p "Launch best-practice driven templates for content creation and operations" at bounding box center [211, 95] width 63 height 10
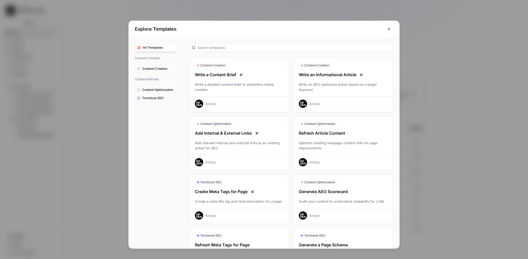
click at [389, 29] on icon "Close modal" at bounding box center [389, 29] width 4 height 4
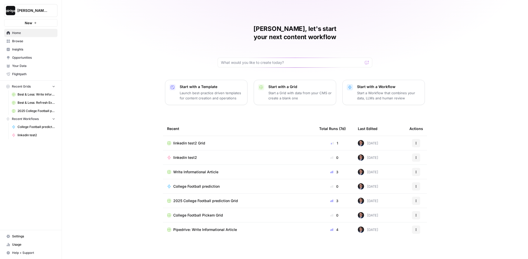
click at [34, 33] on span "Home" at bounding box center [33, 33] width 43 height 5
click at [81, 37] on div "Mike, let's start your next content workflow Start with a Template Launch best-…" at bounding box center [295, 129] width 466 height 259
click at [41, 7] on button "Dille-Sandbox" at bounding box center [30, 10] width 53 height 13
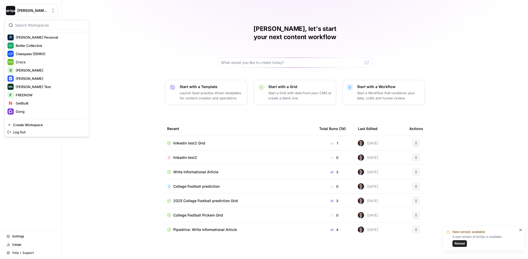
scroll to position [68, 0]
click at [33, 69] on span "[PERSON_NAME]" at bounding box center [50, 69] width 68 height 5
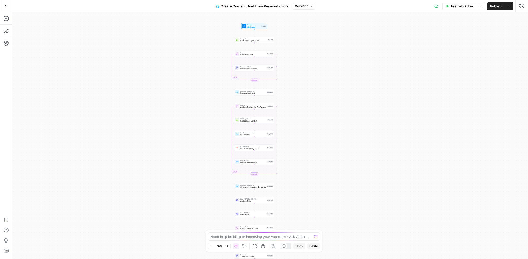
drag, startPoint x: 214, startPoint y: 56, endPoint x: 191, endPoint y: 145, distance: 91.2
click at [191, 145] on div "Workflow Set Inputs Inputs Google Search Perform Google Search Step 51 Loop Ite…" at bounding box center [269, 135] width 515 height 247
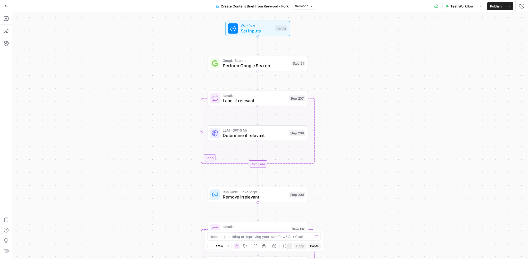
drag, startPoint x: 284, startPoint y: 88, endPoint x: 349, endPoint y: 81, distance: 65.6
click at [349, 81] on div "Workflow Set Inputs Inputs Google Search Perform Google Search Step 51 Loop Ite…" at bounding box center [269, 135] width 515 height 247
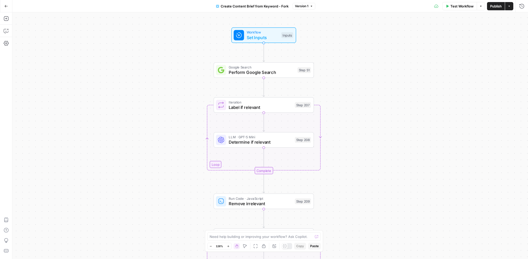
drag, startPoint x: 349, startPoint y: 81, endPoint x: 355, endPoint y: 88, distance: 8.9
click at [355, 88] on div "Workflow Set Inputs Inputs Google Search Perform Google Search Step 51 Loop Ite…" at bounding box center [269, 135] width 515 height 247
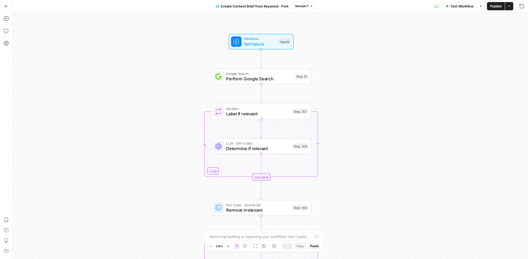
drag, startPoint x: 351, startPoint y: 67, endPoint x: 348, endPoint y: 74, distance: 7.5
click at [348, 74] on div "Workflow Set Inputs Inputs Google Search Perform Google Search Step 51 Loop Ite…" at bounding box center [269, 135] width 515 height 247
click at [110, 92] on div "Workflow Set Inputs Inputs Google Search Perform Google Search Step 51 Loop Ite…" at bounding box center [269, 135] width 515 height 247
click at [8, 18] on icon "button" at bounding box center [6, 18] width 5 height 5
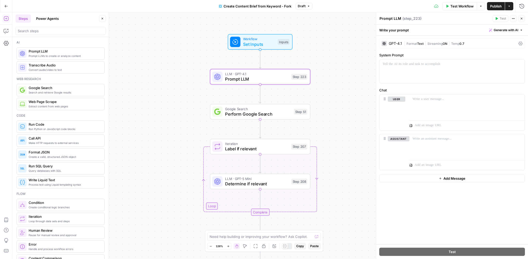
click at [388, 46] on div "GPT-4.1" at bounding box center [391, 43] width 20 height 5
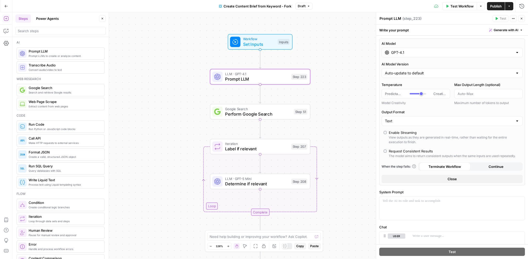
click at [392, 53] on input "GPT-4.1" at bounding box center [452, 52] width 122 height 5
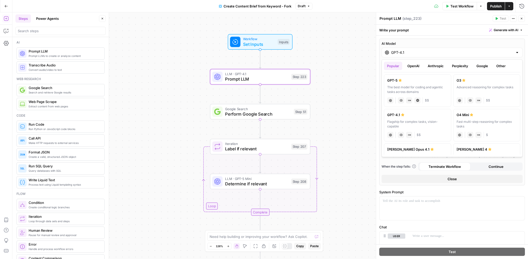
click at [420, 67] on button "OpenAI" at bounding box center [413, 66] width 18 height 8
click at [433, 67] on button "Anthropic" at bounding box center [435, 66] width 22 height 8
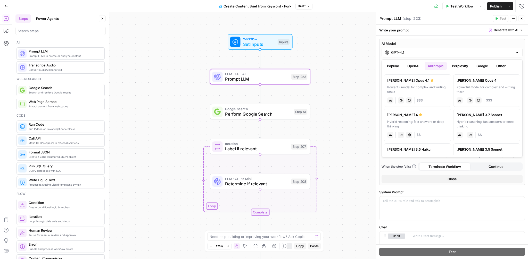
click at [460, 67] on button "Perplexity" at bounding box center [460, 66] width 22 height 8
click at [485, 65] on button "Google" at bounding box center [482, 66] width 18 height 8
click at [443, 26] on div "Write your prompt Generate with AI" at bounding box center [452, 30] width 152 height 11
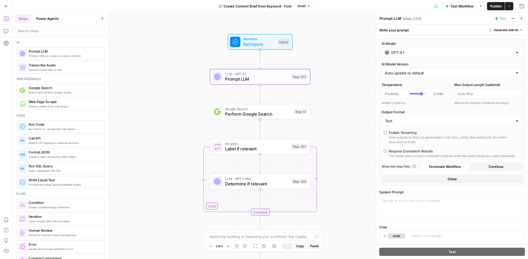
click at [521, 20] on icon "button" at bounding box center [521, 18] width 3 height 3
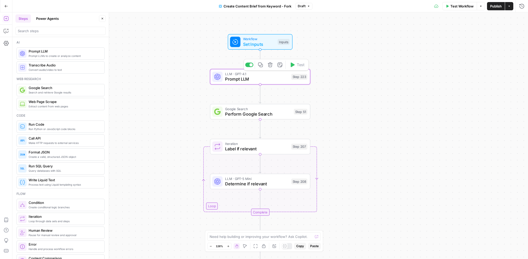
click at [266, 77] on span "Prompt LLM" at bounding box center [256, 79] width 63 height 6
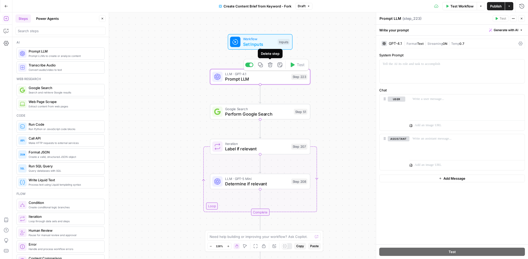
click at [269, 65] on icon "button" at bounding box center [270, 65] width 5 height 5
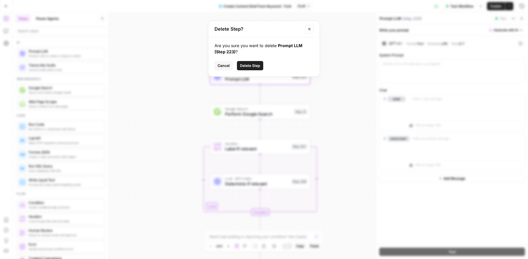
click at [251, 66] on span "Delete Step" at bounding box center [250, 65] width 20 height 5
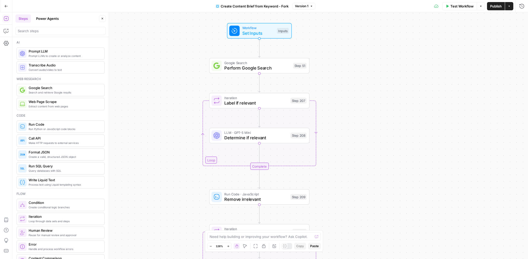
drag, startPoint x: 335, startPoint y: 64, endPoint x: 334, endPoint y: 53, distance: 11.4
click at [334, 53] on div "Workflow Set Inputs Inputs Google Search Perform Google Search Step 51 Loop Ite…" at bounding box center [269, 135] width 515 height 247
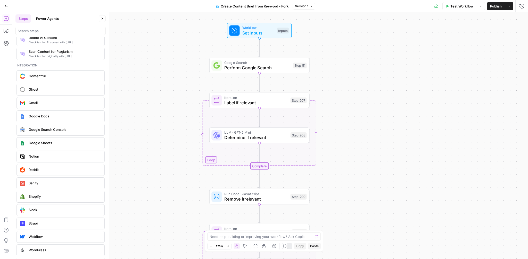
scroll to position [887, 0]
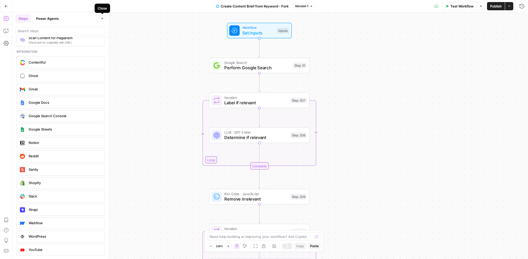
click at [103, 18] on icon "button" at bounding box center [103, 19] width 2 height 2
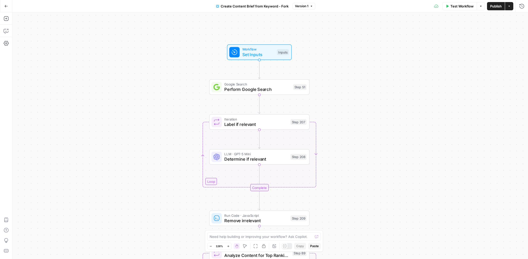
drag, startPoint x: 356, startPoint y: 51, endPoint x: 356, endPoint y: 77, distance: 26.3
click at [356, 77] on div "Workflow Set Inputs Inputs Google Search Perform Google Search Step 51 Loop Ite…" at bounding box center [269, 135] width 515 height 247
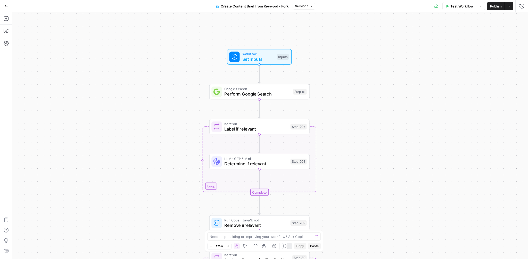
click at [263, 56] on span "Set Inputs" at bounding box center [258, 59] width 32 height 6
drag, startPoint x: 421, startPoint y: 48, endPoint x: 421, endPoint y: 51, distance: 3.1
click at [421, 51] on div "Brand Kit edit field Delete group" at bounding box center [457, 49] width 123 height 6
click at [431, 47] on label "Brand Kit" at bounding box center [443, 48] width 94 height 5
click at [431, 56] on Kit "Brand Kit" at bounding box center [457, 58] width 117 height 5
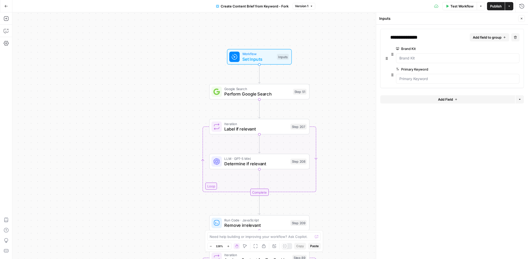
click at [415, 69] on label "Primary Keyword" at bounding box center [443, 69] width 94 height 5
click at [415, 76] on Keyword "Primary Keyword" at bounding box center [457, 78] width 117 height 5
click at [415, 69] on label "Primary Keyword" at bounding box center [443, 69] width 94 height 5
click at [415, 76] on Keyword "Primary Keyword" at bounding box center [457, 78] width 117 height 5
click at [415, 69] on label "Primary Keyword" at bounding box center [443, 69] width 94 height 5
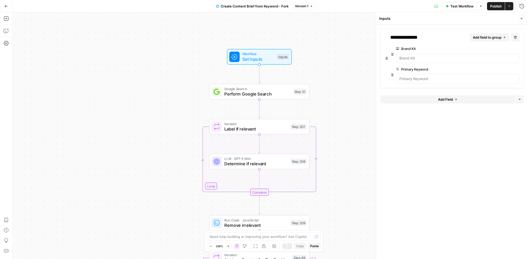
click at [415, 76] on Keyword "Primary Keyword" at bounding box center [457, 78] width 117 height 5
click at [521, 19] on icon "button" at bounding box center [521, 19] width 2 height 2
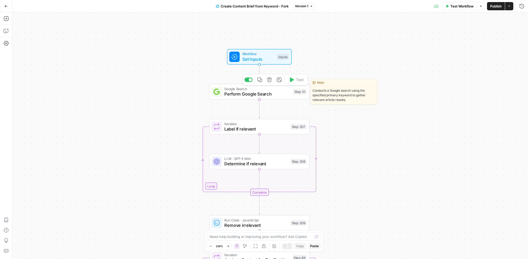
click at [269, 92] on span "Perform Google Search" at bounding box center [257, 94] width 66 height 6
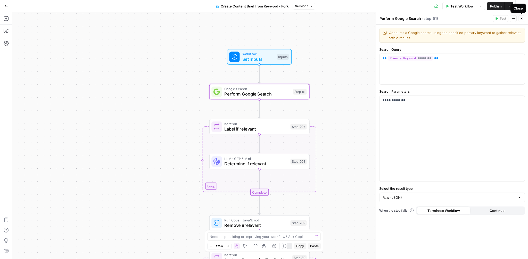
click at [521, 18] on icon "button" at bounding box center [521, 19] width 2 height 2
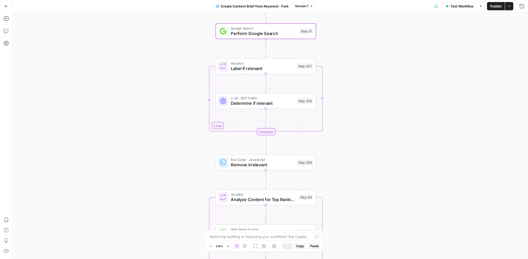
drag, startPoint x: 359, startPoint y: 146, endPoint x: 366, endPoint y: 85, distance: 61.5
click at [366, 85] on div "Workflow Set Inputs Inputs Google Search Perform Google Search Step 51 Loop Ite…" at bounding box center [269, 135] width 515 height 247
click at [273, 101] on span "Determine if relevant" at bounding box center [262, 103] width 63 height 6
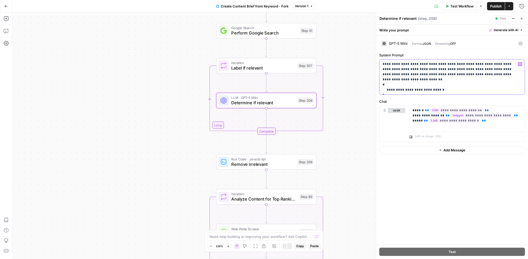
click at [480, 68] on p "**********" at bounding box center [451, 77] width 139 height 31
click at [494, 69] on p "**********" at bounding box center [451, 77] width 139 height 31
click at [467, 70] on p "**********" at bounding box center [451, 77] width 139 height 31
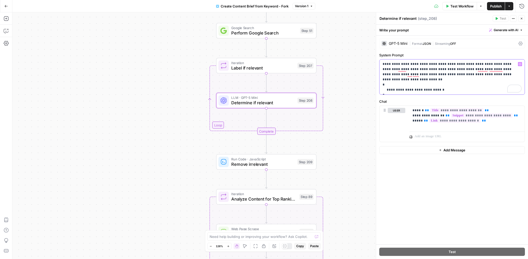
click at [467, 70] on p "**********" at bounding box center [451, 77] width 139 height 31
click at [522, 19] on icon "button" at bounding box center [521, 18] width 3 height 3
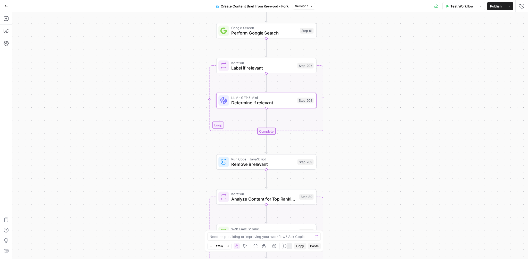
click at [360, 132] on div "Workflow Set Inputs Inputs Google Search Perform Google Search Step 51 Loop Ite…" at bounding box center [269, 135] width 515 height 247
drag, startPoint x: 351, startPoint y: 122, endPoint x: 351, endPoint y: 108, distance: 13.1
click at [351, 108] on div "Workflow Set Inputs Inputs Google Search Perform Google Search Step 51 Loop Ite…" at bounding box center [269, 135] width 515 height 247
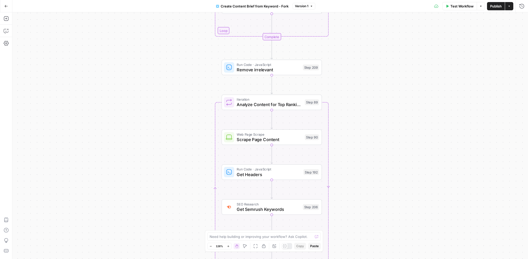
drag, startPoint x: 333, startPoint y: 151, endPoint x: 339, endPoint y: 70, distance: 81.6
click at [339, 70] on div "Workflow Set Inputs Inputs Google Search Perform Google Search Step 51 Loop Ite…" at bounding box center [269, 135] width 515 height 247
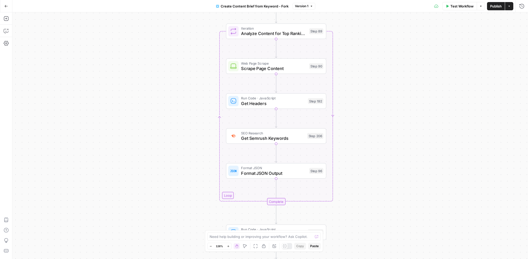
drag, startPoint x: 355, startPoint y: 121, endPoint x: 359, endPoint y: 50, distance: 71.3
click at [359, 50] on div "Workflow Set Inputs Inputs Google Search Perform Google Search Step 51 Loop Ite…" at bounding box center [269, 135] width 515 height 247
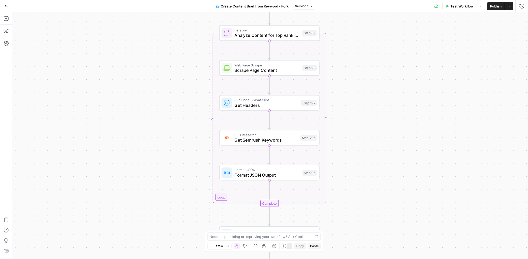
drag, startPoint x: 374, startPoint y: 75, endPoint x: 364, endPoint y: 77, distance: 10.7
click at [364, 77] on div "Workflow Set Inputs Inputs Google Search Perform Google Search Step 51 Loop Ite…" at bounding box center [269, 135] width 515 height 247
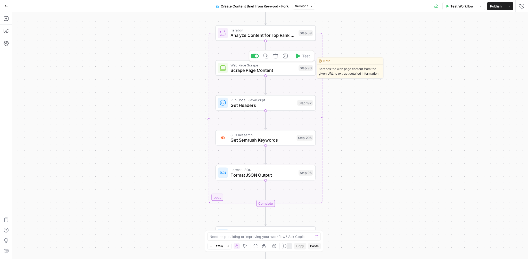
click at [277, 70] on span "Scrape Page Content" at bounding box center [262, 70] width 65 height 6
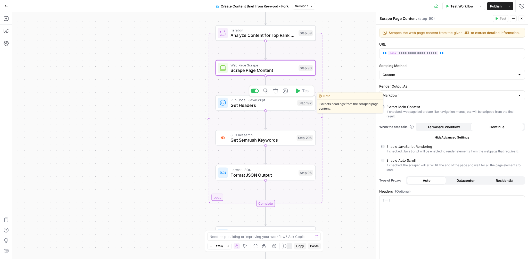
click at [279, 105] on span "Get Headers" at bounding box center [262, 105] width 64 height 6
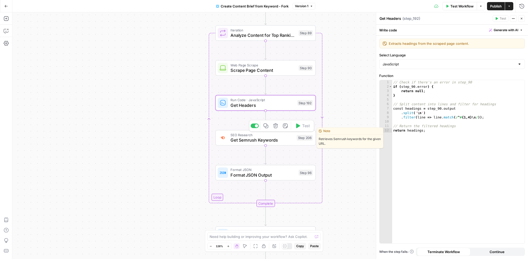
click at [272, 141] on span "Get Semrush Keywords" at bounding box center [261, 140] width 63 height 6
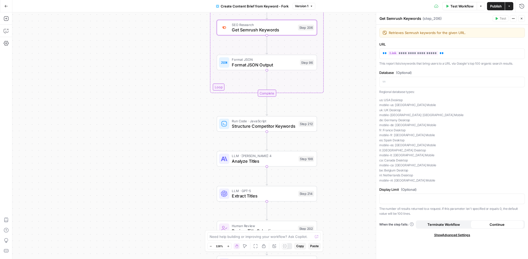
drag, startPoint x: 343, startPoint y: 170, endPoint x: 343, endPoint y: 56, distance: 113.4
click at [343, 56] on div "Workflow Set Inputs Inputs Google Search Perform Google Search Step 51 Loop Ite…" at bounding box center [269, 135] width 515 height 247
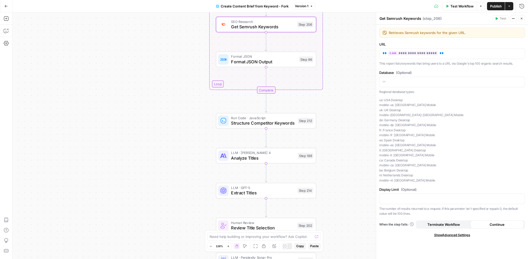
click at [523, 21] on button "Close" at bounding box center [521, 18] width 7 height 7
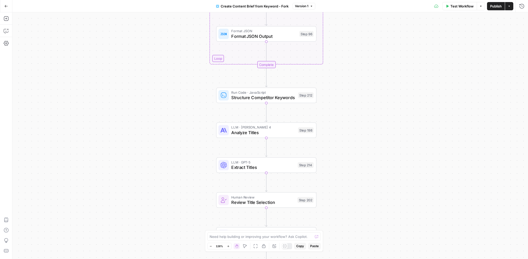
drag, startPoint x: 331, startPoint y: 139, endPoint x: 332, endPoint y: 98, distance: 41.8
click at [332, 98] on div "Workflow Set Inputs Inputs Google Search Perform Google Search Step 51 Loop Ite…" at bounding box center [269, 135] width 515 height 247
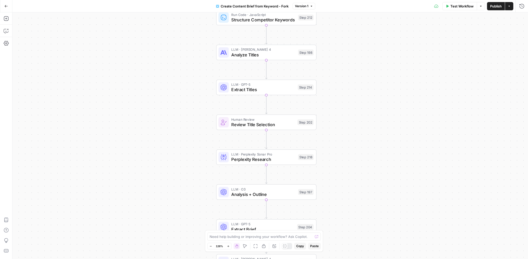
drag, startPoint x: 347, startPoint y: 107, endPoint x: 347, endPoint y: 46, distance: 61.6
click at [347, 46] on div "Workflow Set Inputs Inputs Google Search Perform Google Search Step 51 Loop Ite…" at bounding box center [269, 135] width 515 height 247
click at [274, 57] on span "Analyze Titles" at bounding box center [263, 55] width 64 height 6
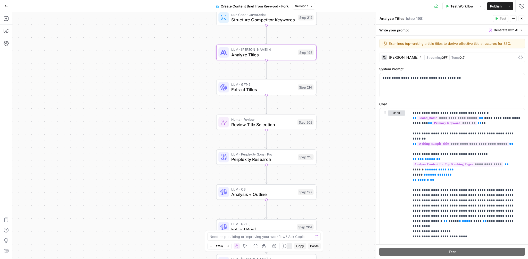
click at [523, 19] on icon "button" at bounding box center [521, 18] width 3 height 3
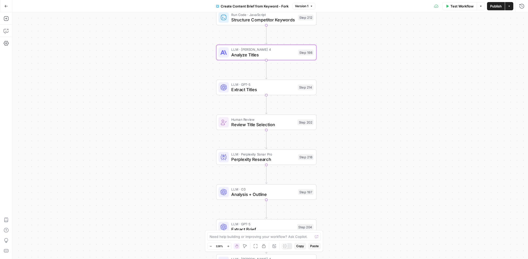
click at [274, 89] on span "Extract Titles" at bounding box center [263, 90] width 64 height 6
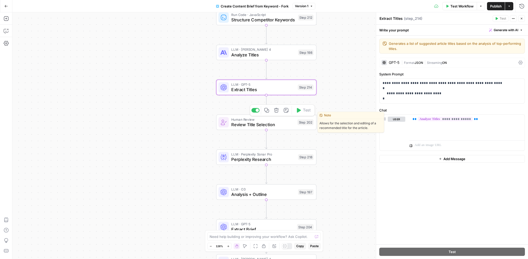
click at [268, 126] on span "Review Title Selection" at bounding box center [262, 124] width 63 height 6
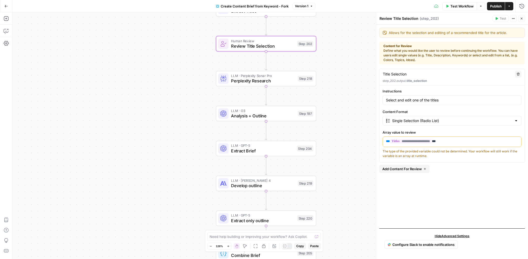
drag, startPoint x: 345, startPoint y: 139, endPoint x: 344, endPoint y: 69, distance: 70.1
click at [344, 69] on div "Workflow Set Inputs Inputs Google Search Perform Google Search Step 51 Loop Ite…" at bounding box center [269, 135] width 515 height 247
click at [272, 80] on span "Perplexity Research" at bounding box center [263, 81] width 64 height 6
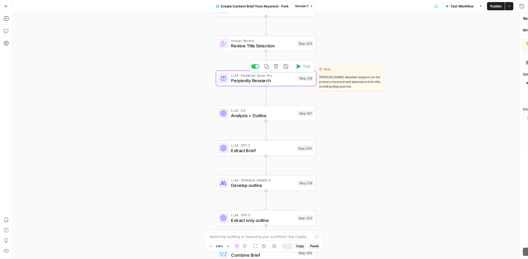
type textarea "Perplexity Research"
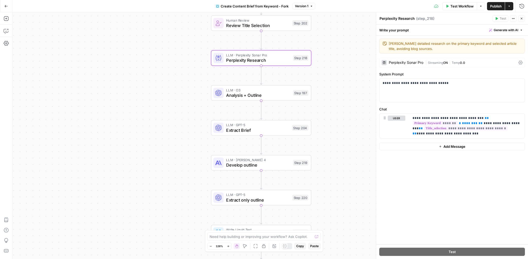
drag, startPoint x: 339, startPoint y: 128, endPoint x: 334, endPoint y: 106, distance: 22.4
click at [334, 106] on div "Workflow Set Inputs Inputs Google Search Perform Google Search Step 51 Loop Ite…" at bounding box center [269, 135] width 515 height 247
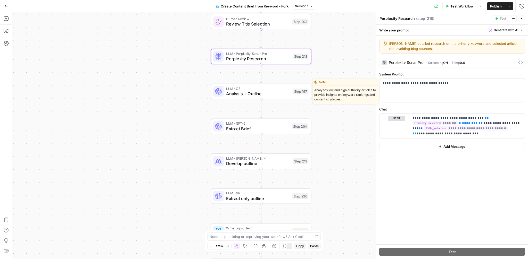
click at [273, 94] on span "Analysis + Outline" at bounding box center [258, 93] width 64 height 6
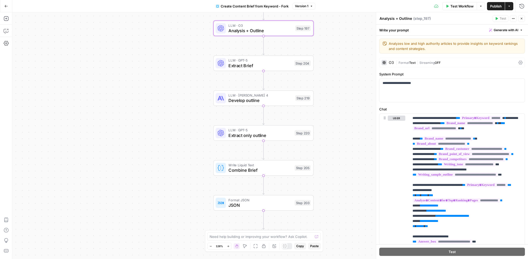
drag, startPoint x: 353, startPoint y: 169, endPoint x: 356, endPoint y: 106, distance: 63.2
click at [356, 106] on div "Workflow Set Inputs Inputs Google Search Perform Google Search Step 51 Loop Ite…" at bounding box center [269, 135] width 515 height 247
click at [521, 19] on icon "button" at bounding box center [521, 19] width 2 height 2
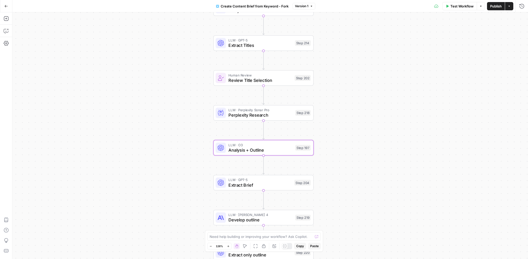
drag, startPoint x: 336, startPoint y: 57, endPoint x: 336, endPoint y: 185, distance: 128.3
click at [336, 185] on div "Workflow Set Inputs Inputs Google Search Perform Google Search Step 51 Loop Ite…" at bounding box center [269, 135] width 515 height 247
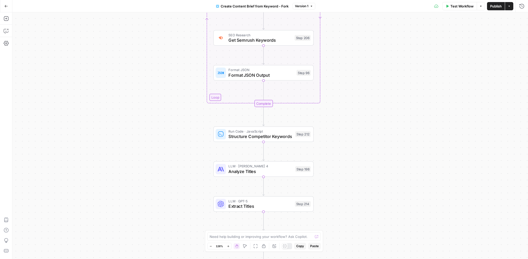
drag, startPoint x: 339, startPoint y: 49, endPoint x: 339, endPoint y: 202, distance: 152.8
click at [339, 202] on div "Workflow Set Inputs Inputs Google Search Perform Google Search Step 51 Loop Ite…" at bounding box center [269, 135] width 515 height 247
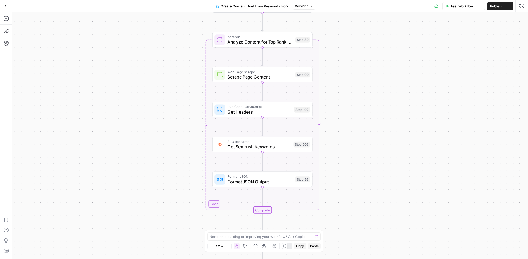
drag, startPoint x: 344, startPoint y: 36, endPoint x: 344, endPoint y: 143, distance: 106.7
click at [344, 143] on div "Workflow Set Inputs Inputs Google Search Perform Google Search Step 51 Loop Ite…" at bounding box center [269, 135] width 515 height 247
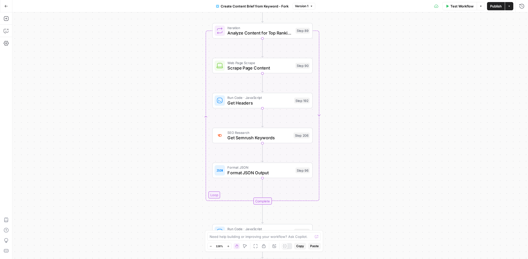
drag, startPoint x: 393, startPoint y: 185, endPoint x: 393, endPoint y: 175, distance: 10.0
click at [393, 175] on div "Workflow Set Inputs Inputs Google Search Perform Google Search Step 51 Loop Ite…" at bounding box center [269, 135] width 515 height 247
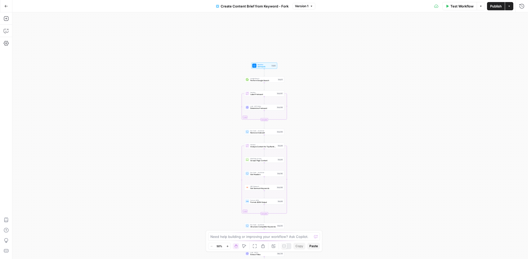
drag, startPoint x: 336, startPoint y: 49, endPoint x: 330, endPoint y: 135, distance: 86.8
click at [330, 135] on div "Workflow Set Inputs Inputs Google Search Perform Google Search Step 51 Loop Ite…" at bounding box center [269, 135] width 515 height 247
click at [300, 186] on div "Workflow Set Inputs Inputs Google Search Perform Google Search Step 51 Loop Ite…" at bounding box center [269, 135] width 515 height 247
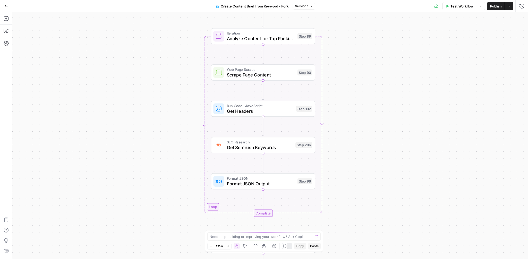
drag, startPoint x: 307, startPoint y: 176, endPoint x: 366, endPoint y: 128, distance: 75.6
click at [366, 128] on div "Workflow Set Inputs Inputs Google Search Perform Google Search Step 51 Loop Ite…" at bounding box center [269, 135] width 515 height 247
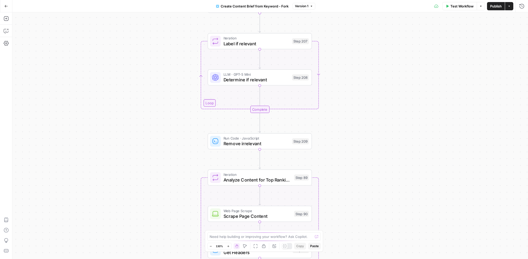
drag, startPoint x: 352, startPoint y: 24, endPoint x: 349, endPoint y: 170, distance: 145.9
click at [349, 170] on div "Workflow Set Inputs Inputs Google Search Perform Google Search Step 51 Loop Ite…" at bounding box center [269, 135] width 515 height 247
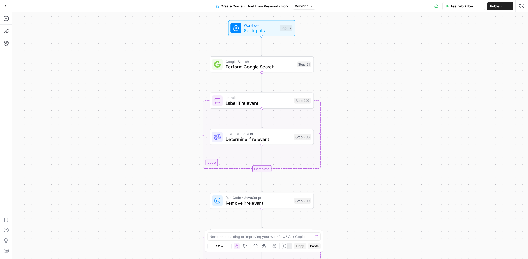
drag, startPoint x: 355, startPoint y: 81, endPoint x: 357, endPoint y: 134, distance: 52.9
click at [357, 134] on div "Workflow Set Inputs Inputs Google Search Perform Google Search Step 51 Loop Ite…" at bounding box center [269, 135] width 515 height 247
click at [264, 27] on span "Set Inputs" at bounding box center [260, 30] width 33 height 7
click at [521, 18] on icon "button" at bounding box center [521, 19] width 2 height 2
click at [270, 29] on span "Set Inputs" at bounding box center [260, 30] width 33 height 7
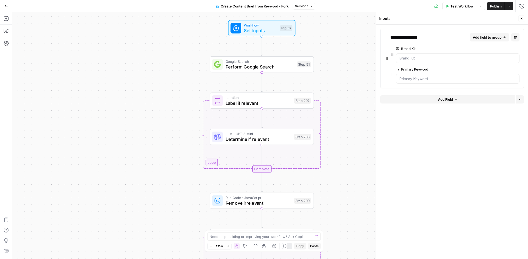
drag, startPoint x: 432, startPoint y: 69, endPoint x: 428, endPoint y: 69, distance: 3.9
click at [428, 69] on label "Primary Keyword" at bounding box center [443, 69] width 94 height 5
click at [264, 67] on span "Perform Google Search" at bounding box center [259, 66] width 69 height 7
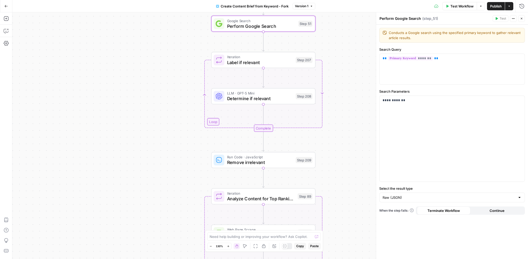
drag, startPoint x: 351, startPoint y: 123, endPoint x: 352, endPoint y: 81, distance: 41.3
click at [352, 81] on div "Workflow Set Inputs Inputs Google Search Perform Google Search Step 51 Loop Ite…" at bounding box center [269, 135] width 515 height 247
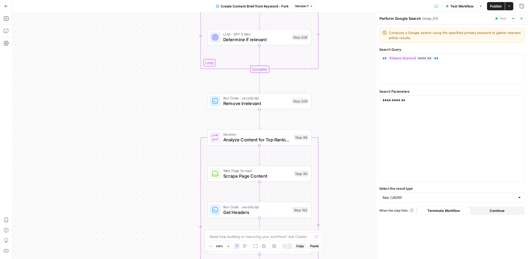
drag, startPoint x: 348, startPoint y: 155, endPoint x: 347, endPoint y: 84, distance: 70.6
click at [347, 84] on div "Workflow Set Inputs Inputs Google Search Perform Google Search Step 51 Loop Ite…" at bounding box center [269, 135] width 515 height 247
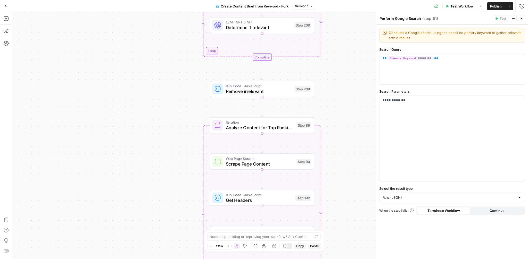
click at [521, 18] on icon "button" at bounding box center [521, 18] width 3 height 3
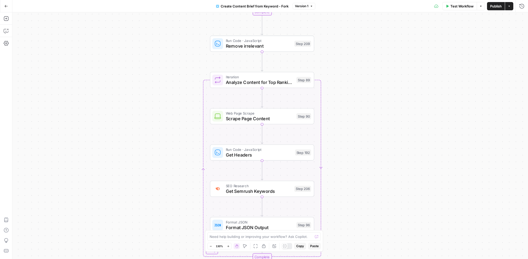
drag, startPoint x: 332, startPoint y: 151, endPoint x: 333, endPoint y: 98, distance: 52.6
click at [333, 98] on div "Workflow Set Inputs Inputs Google Search Perform Google Search Step 51 Loop Ite…" at bounding box center [269, 135] width 515 height 247
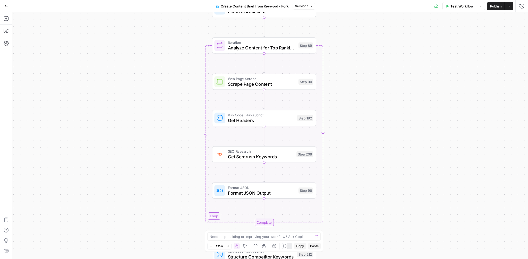
drag, startPoint x: 363, startPoint y: 153, endPoint x: 364, endPoint y: 123, distance: 29.9
click at [364, 123] on div "Workflow Set Inputs Inputs Google Search Perform Google Search Step 51 Loop Ite…" at bounding box center [269, 135] width 515 height 247
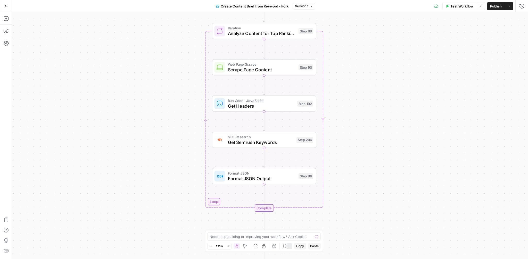
drag, startPoint x: 342, startPoint y: 88, endPoint x: 342, endPoint y: 76, distance: 11.9
click at [342, 76] on div "Workflow Set Inputs Inputs Google Search Perform Google Search Step 51 Loop Ite…" at bounding box center [269, 135] width 515 height 247
click at [269, 103] on span "Get Headers" at bounding box center [261, 106] width 66 height 7
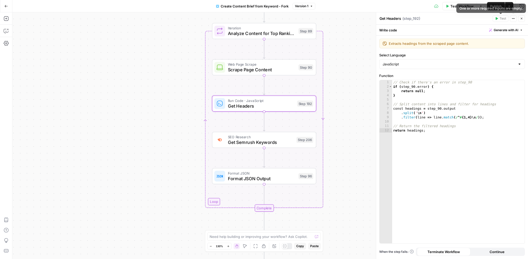
click at [521, 19] on icon "button" at bounding box center [521, 19] width 2 height 2
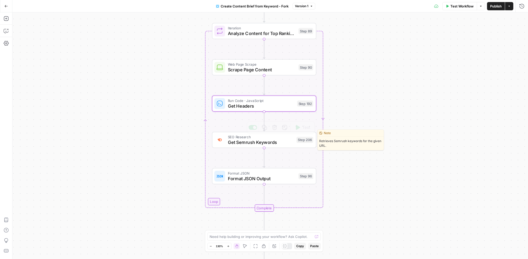
click at [262, 141] on span "Get Semrush Keywords" at bounding box center [261, 142] width 66 height 7
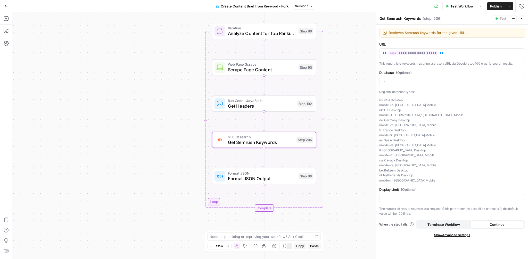
click at [523, 19] on icon "button" at bounding box center [521, 18] width 3 height 3
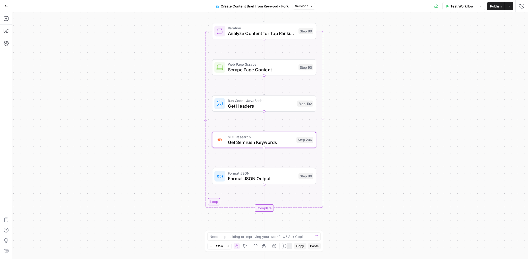
click at [367, 143] on div "Workflow Set Inputs Inputs Google Search Perform Google Search Step 51 Loop Ite…" at bounding box center [269, 135] width 515 height 247
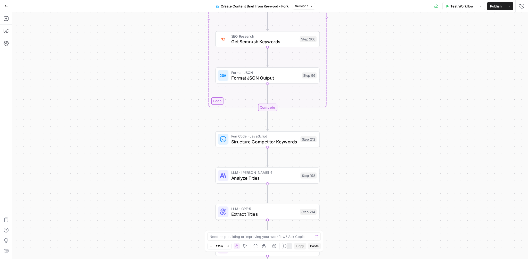
drag, startPoint x: 367, startPoint y: 197, endPoint x: 370, endPoint y: 91, distance: 105.4
click at [370, 91] on div "Workflow Set Inputs Inputs Google Search Perform Google Search Step 51 Loop Ite…" at bounding box center [269, 135] width 515 height 247
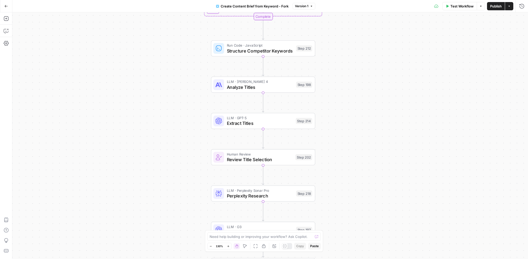
drag, startPoint x: 369, startPoint y: 166, endPoint x: 365, endPoint y: 79, distance: 86.4
click at [365, 79] on div "Workflow Set Inputs Inputs Google Search Perform Google Search Step 51 Loop Ite…" at bounding box center [269, 135] width 515 height 247
click at [352, 86] on div "Workflow Set Inputs Inputs Google Search Perform Google Search Step 51 Loop Ite…" at bounding box center [269, 135] width 515 height 247
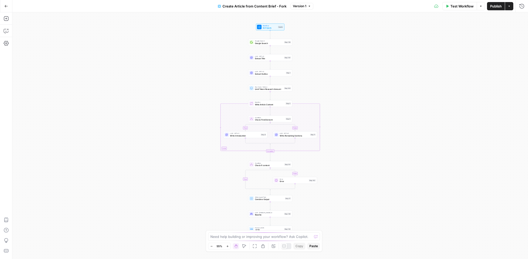
click at [307, 43] on div "true false true false Workflow Set Inputs Inputs Google Search Google Search St…" at bounding box center [269, 135] width 515 height 247
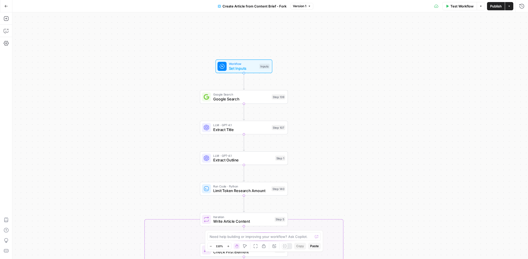
drag, startPoint x: 290, startPoint y: 37, endPoint x: 312, endPoint y: 91, distance: 57.7
click at [312, 91] on div "true false true false Workflow Set Inputs Inputs Google Search Google Search St…" at bounding box center [269, 135] width 515 height 247
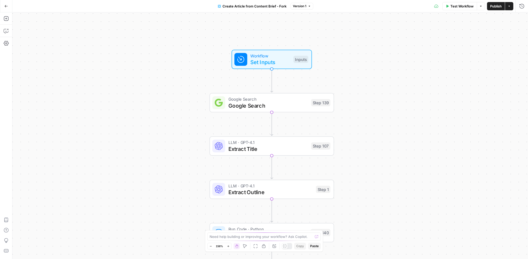
drag, startPoint x: 312, startPoint y: 91, endPoint x: 354, endPoint y: 95, distance: 42.2
click at [354, 95] on div "true false true false Workflow Set Inputs Inputs Google Search Google Search St…" at bounding box center [269, 135] width 515 height 247
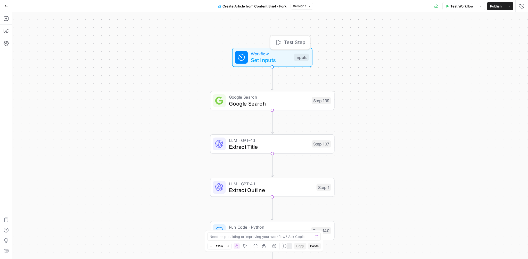
click at [266, 57] on span "Set Inputs" at bounding box center [271, 60] width 40 height 8
click at [402, 32] on label "Brand Kit" at bounding box center [440, 31] width 109 height 5
click at [402, 39] on Kit "Brand Kit" at bounding box center [454, 41] width 131 height 5
click at [402, 32] on label "Brand Kit" at bounding box center [440, 31] width 109 height 5
click at [402, 39] on Kit "Brand Kit" at bounding box center [454, 41] width 131 height 5
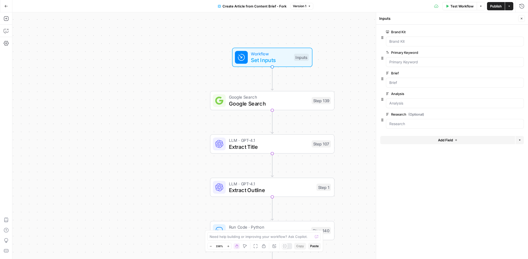
click at [414, 52] on label "Primary Keyword" at bounding box center [440, 52] width 109 height 5
click at [414, 60] on Keyword "Primary Keyword" at bounding box center [454, 62] width 131 height 5
click at [414, 52] on label "Primary Keyword" at bounding box center [440, 52] width 109 height 5
click at [414, 60] on Keyword "Primary Keyword" at bounding box center [454, 62] width 131 height 5
click at [414, 52] on label "Primary Keyword" at bounding box center [440, 52] width 109 height 5
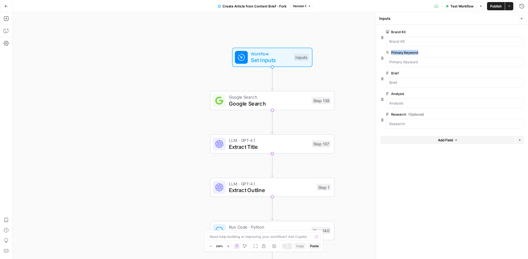
click at [414, 60] on Keyword "Primary Keyword" at bounding box center [454, 62] width 131 height 5
click at [396, 74] on label "Brief" at bounding box center [440, 73] width 109 height 5
click at [396, 80] on input "Brief" at bounding box center [454, 82] width 131 height 5
click at [396, 74] on label "Brief" at bounding box center [440, 73] width 109 height 5
click at [396, 80] on input "Brief" at bounding box center [454, 82] width 131 height 5
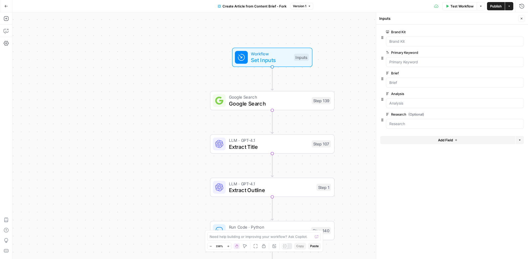
click at [400, 94] on label "Analysis" at bounding box center [440, 93] width 109 height 5
click at [400, 101] on input "Analysis" at bounding box center [454, 103] width 131 height 5
click at [400, 94] on label "Analysis" at bounding box center [440, 93] width 109 height 5
click at [400, 101] on input "Analysis" at bounding box center [454, 103] width 131 height 5
click at [522, 20] on icon "button" at bounding box center [521, 18] width 3 height 3
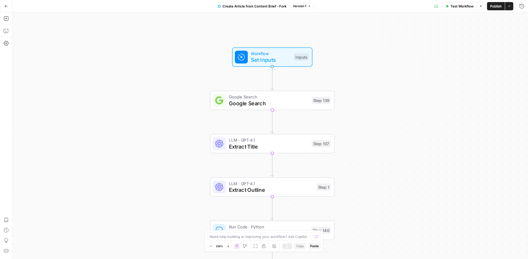
drag, startPoint x: 388, startPoint y: 177, endPoint x: 388, endPoint y: 150, distance: 26.3
click at [388, 150] on div "true false false true Workflow Set Inputs Inputs Google Search Google Search St…" at bounding box center [269, 135] width 515 height 247
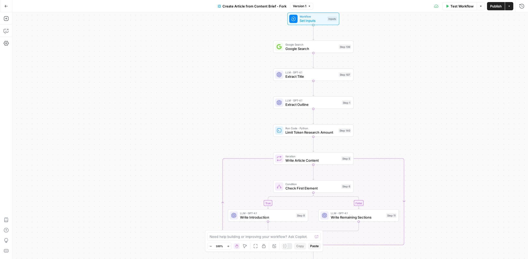
drag, startPoint x: 399, startPoint y: 157, endPoint x: 398, endPoint y: 77, distance: 80.1
click at [398, 77] on div "true false false true Workflow Set Inputs Inputs Google Search Google Search St…" at bounding box center [269, 135] width 515 height 247
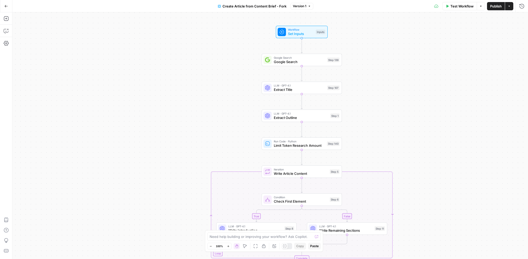
drag, startPoint x: 440, startPoint y: 182, endPoint x: 429, endPoint y: 220, distance: 38.9
click at [429, 220] on div "true false false true Workflow Set Inputs Inputs Google Search Google Search St…" at bounding box center [269, 135] width 515 height 247
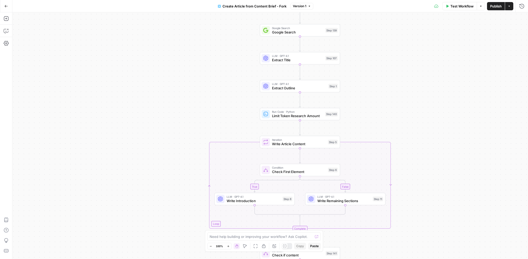
drag, startPoint x: 367, startPoint y: 123, endPoint x: 365, endPoint y: 93, distance: 30.2
click at [365, 93] on div "true false false true Workflow Set Inputs Inputs Google Search Google Search St…" at bounding box center [269, 135] width 515 height 247
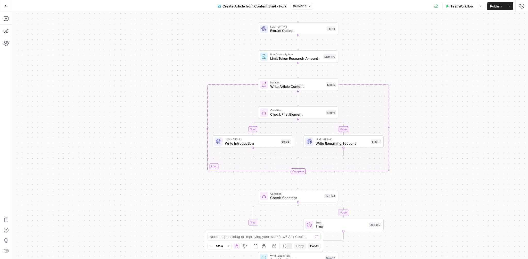
drag, startPoint x: 368, startPoint y: 103, endPoint x: 366, endPoint y: 47, distance: 55.7
click at [366, 47] on div "true false false true Workflow Set Inputs Inputs Google Search Google Search St…" at bounding box center [269, 135] width 515 height 247
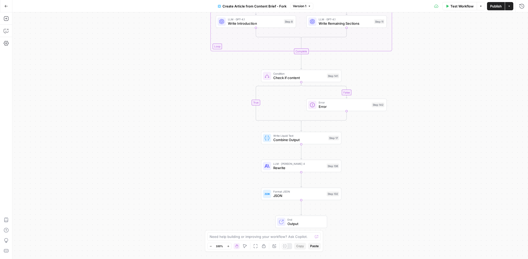
drag, startPoint x: 405, startPoint y: 164, endPoint x: 408, endPoint y: 44, distance: 119.9
click at [408, 44] on div "true false false true Workflow Set Inputs Inputs Google Search Google Search St…" at bounding box center [269, 135] width 515 height 247
drag, startPoint x: 396, startPoint y: 194, endPoint x: 396, endPoint y: 180, distance: 14.2
click at [396, 180] on div "true false false true Workflow Set Inputs Inputs Google Search Google Search St…" at bounding box center [269, 135] width 515 height 247
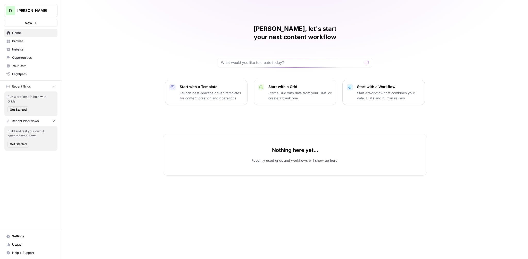
click at [134, 57] on div "[PERSON_NAME], let's start your next content workflow Start with a Template Lau…" at bounding box center [295, 129] width 466 height 259
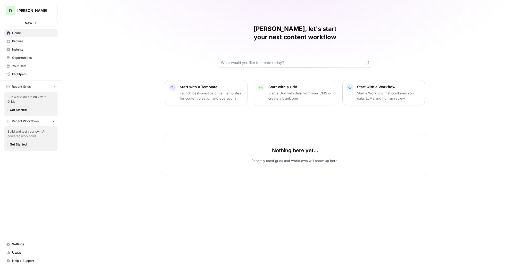
click at [137, 137] on div "[PERSON_NAME], let's start your next content workflow Start with a Template Lau…" at bounding box center [295, 133] width 466 height 267
click at [113, 88] on div "[PERSON_NAME], let's start your next content workflow Start with a Template Lau…" at bounding box center [295, 133] width 466 height 267
click at [37, 13] on button "[PERSON_NAME]" at bounding box center [30, 10] width 53 height 13
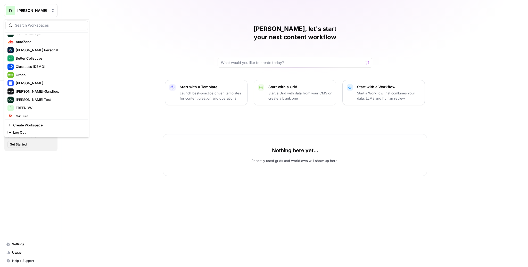
scroll to position [58, 0]
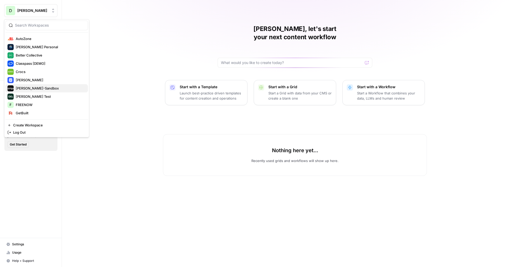
click at [38, 88] on span "[PERSON_NAME]-Sandbox" at bounding box center [50, 88] width 68 height 5
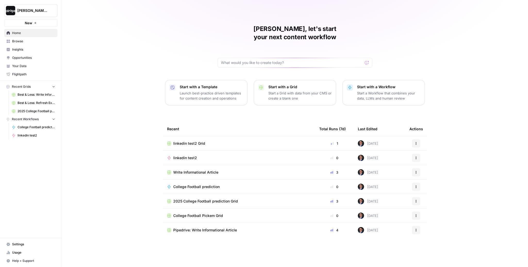
click at [118, 91] on div "[PERSON_NAME], let's start your next content workflow Start with a Template Lau…" at bounding box center [295, 133] width 466 height 267
click at [478, 86] on div "[PERSON_NAME], let's start your next content workflow Start with a Template Lau…" at bounding box center [295, 133] width 466 height 267
click at [507, 83] on div "[PERSON_NAME], let's start your next content workflow Start with a Template Lau…" at bounding box center [295, 133] width 466 height 267
click at [485, 89] on div "[PERSON_NAME], let's start your next content workflow Start with a Template Lau…" at bounding box center [295, 133] width 466 height 267
click at [90, 98] on div "[PERSON_NAME], let's start your next content workflow Start with a Template Lau…" at bounding box center [295, 133] width 466 height 267
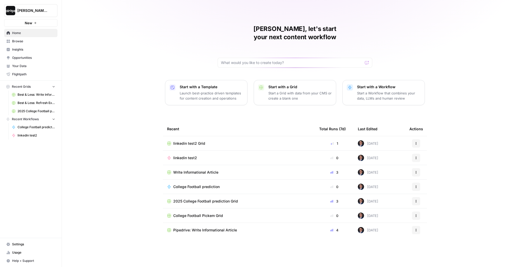
click at [116, 94] on div "[PERSON_NAME], let's start your next content workflow Start with a Template Lau…" at bounding box center [295, 133] width 466 height 267
click at [249, 87] on div "Start with a Template Launch best-practice driven templates for content creatio…" at bounding box center [295, 92] width 260 height 25
click at [338, 68] on div "[PERSON_NAME], let's start your next content workflow Start with a Template Lau…" at bounding box center [295, 133] width 466 height 267
click at [338, 83] on div "Start with a Template Launch best-practice driven templates for content creatio…" at bounding box center [295, 92] width 260 height 25
click at [339, 99] on div "[PERSON_NAME], let's start your next content workflow Start with a Template Lau…" at bounding box center [295, 133] width 466 height 267
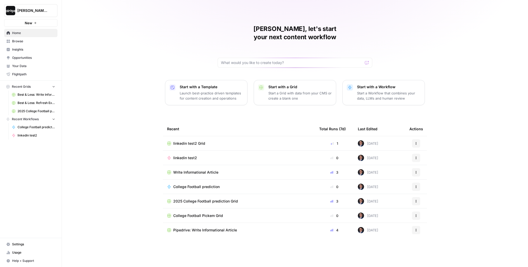
click at [293, 102] on div "[PERSON_NAME], let's start your next content workflow Start with a Template Lau…" at bounding box center [295, 133] width 466 height 267
click at [250, 83] on div "Start with a Template Launch best-practice driven templates for content creatio…" at bounding box center [295, 92] width 260 height 25
click at [292, 64] on div "[PERSON_NAME], let's start your next content workflow Start with a Template Lau…" at bounding box center [295, 133] width 466 height 267
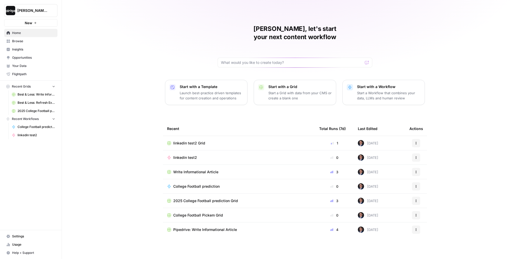
click at [111, 33] on div "[PERSON_NAME], let's start your next content workflow Start with a Template Lau…" at bounding box center [295, 129] width 466 height 259
click at [89, 28] on div "[PERSON_NAME], let's start your next content workflow Start with a Template Lau…" at bounding box center [295, 129] width 466 height 259
click at [35, 15] on button "[PERSON_NAME]-Sandbox" at bounding box center [30, 10] width 53 height 13
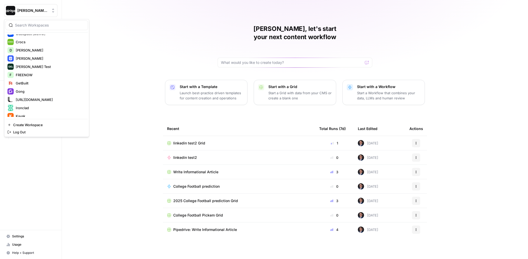
scroll to position [88, 0]
click at [27, 69] on div "[PERSON_NAME] Test" at bounding box center [46, 66] width 78 height 6
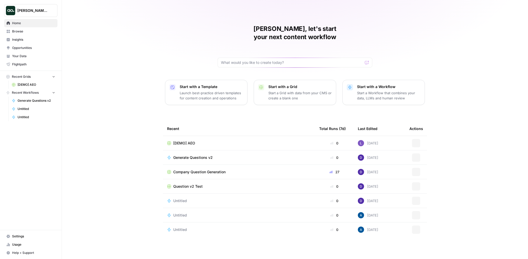
click at [38, 10] on span "[PERSON_NAME] Test" at bounding box center [32, 10] width 31 height 5
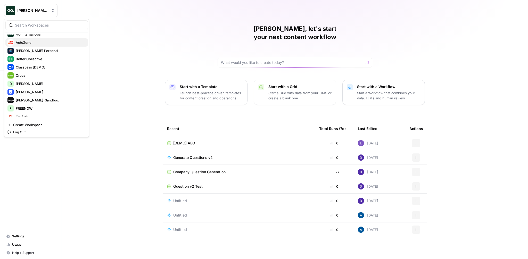
scroll to position [55, 0]
click at [26, 106] on span "FREENOW" at bounding box center [50, 107] width 68 height 5
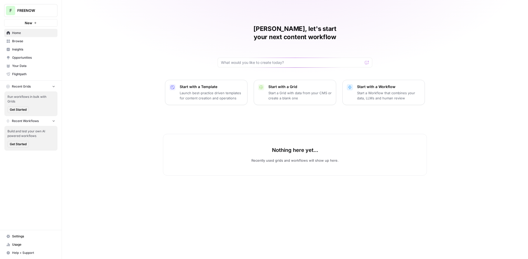
click at [106, 63] on div "[PERSON_NAME], let's start your next content workflow Start with a Template Lau…" at bounding box center [295, 129] width 466 height 259
click at [22, 238] on span "Settings" at bounding box center [33, 236] width 43 height 5
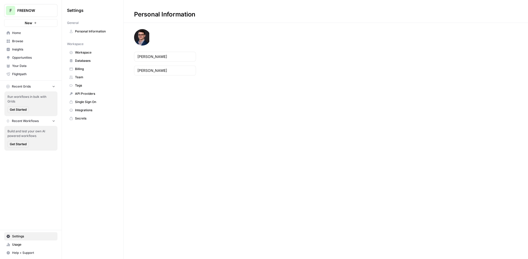
click at [88, 79] on span "Team" at bounding box center [95, 77] width 41 height 5
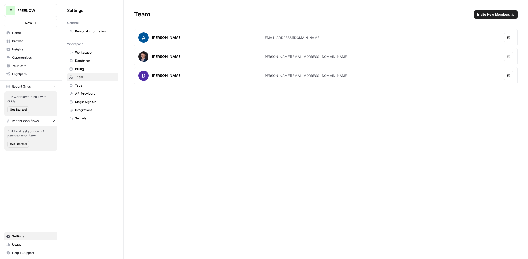
click at [483, 13] on span "Invite New Members" at bounding box center [493, 14] width 33 height 5
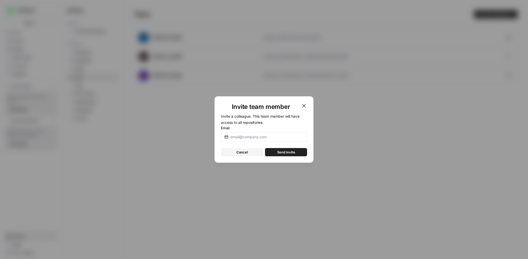
click at [266, 133] on div at bounding box center [264, 137] width 86 height 10
paste input "berkay.guzey@free-now.com"
type input "berkay.guzey@free-now.com"
click at [276, 150] on button "Send invite" at bounding box center [286, 152] width 42 height 8
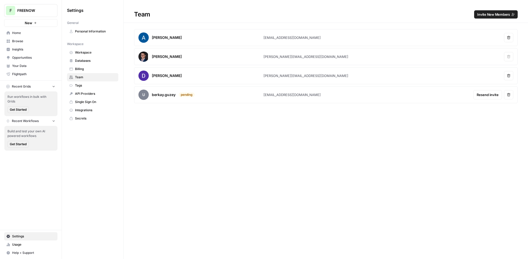
click at [493, 13] on span "Invite New Members" at bounding box center [493, 14] width 33 height 5
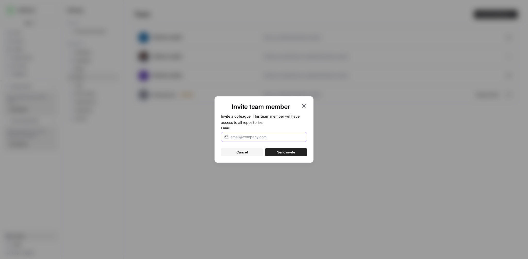
click at [287, 137] on input "Email" at bounding box center [266, 137] width 73 height 5
paste input "andreas.koester@free-now.com"
type input "andreas.koester@free-now.com"
click at [282, 151] on span "Send invite" at bounding box center [286, 152] width 18 height 5
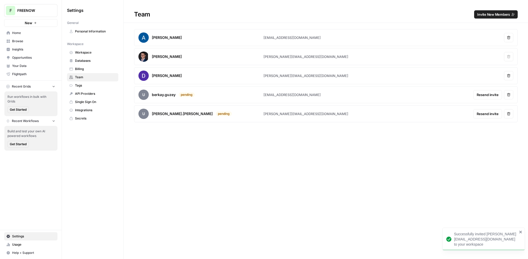
click at [254, 164] on div "Team Invite New Members Amr Shafik amr@airops.com Remove user Mike Dille mike@a…" at bounding box center [326, 129] width 404 height 259
click at [24, 35] on span "Home" at bounding box center [33, 33] width 43 height 5
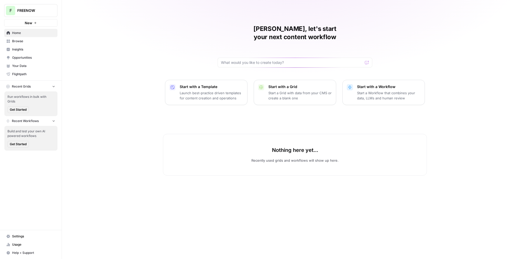
click at [27, 52] on link "Insights" at bounding box center [30, 49] width 53 height 8
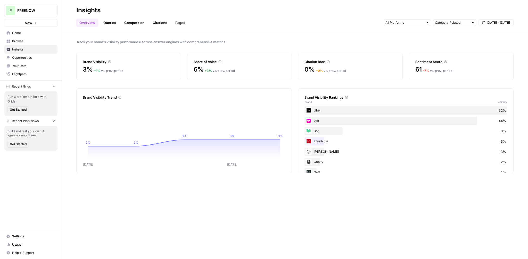
click at [24, 32] on span "Home" at bounding box center [33, 33] width 43 height 5
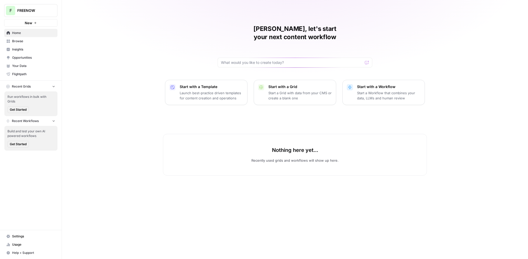
click at [101, 44] on div "[PERSON_NAME], let's start your next content workflow Start with a Template Lau…" at bounding box center [295, 129] width 466 height 259
click at [114, 49] on div "[PERSON_NAME], let's start your next content workflow Start with a Template Lau…" at bounding box center [295, 129] width 466 height 259
click at [44, 9] on span "FREENOW" at bounding box center [32, 10] width 31 height 5
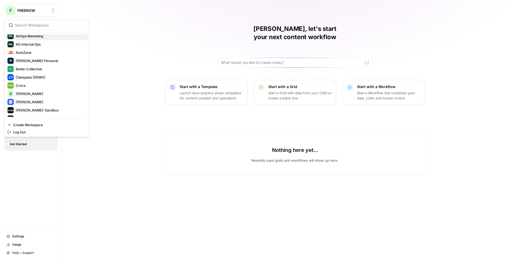
scroll to position [46, 0]
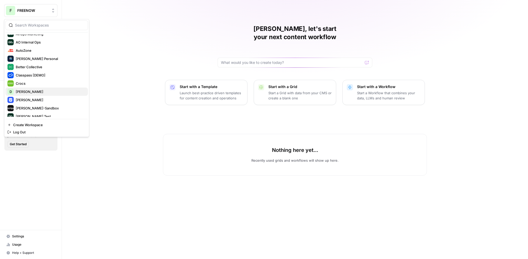
click at [26, 90] on span "[PERSON_NAME]" at bounding box center [50, 91] width 68 height 5
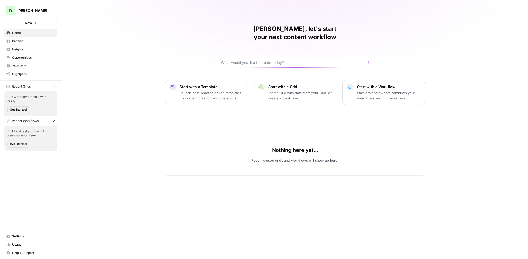
click at [24, 237] on span "Settings" at bounding box center [33, 236] width 43 height 5
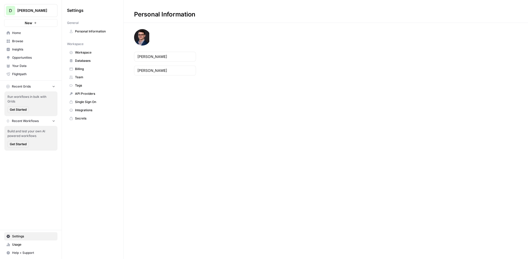
click at [85, 77] on span "Team" at bounding box center [95, 77] width 41 height 5
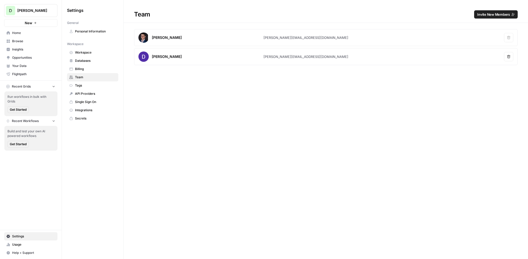
click at [493, 15] on span "Invite New Members" at bounding box center [493, 14] width 33 height 5
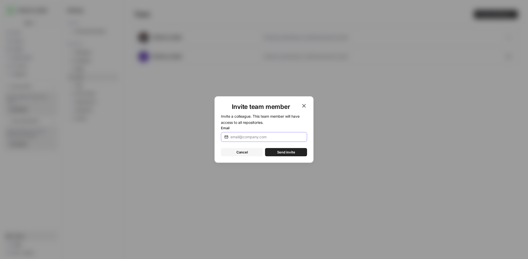
click at [263, 136] on input "Email" at bounding box center [266, 137] width 73 height 5
paste input "[EMAIL_ADDRESS][PERSON_NAME][DOMAIN_NAME]"
type input "[EMAIL_ADDRESS][PERSON_NAME][DOMAIN_NAME]"
click at [276, 151] on button "Send invite" at bounding box center [286, 152] width 42 height 8
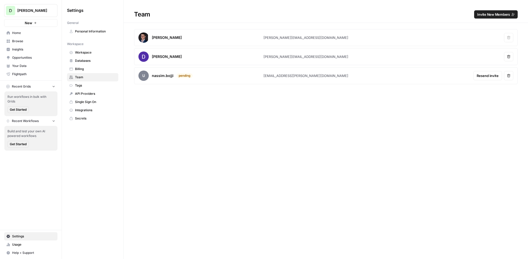
click at [486, 16] on span "Invite New Members" at bounding box center [493, 14] width 33 height 5
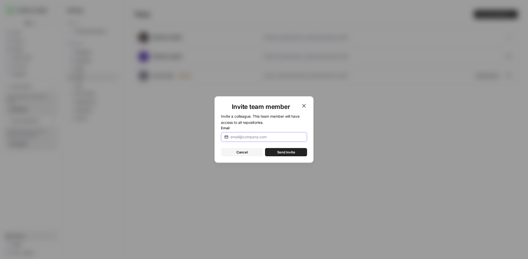
click at [248, 138] on input "Email" at bounding box center [266, 137] width 73 height 5
paste input "[PERSON_NAME][EMAIL_ADDRESS][PERSON_NAME][PERSON_NAME][DOMAIN_NAME]"
type input "[PERSON_NAME][EMAIL_ADDRESS][PERSON_NAME][PERSON_NAME][DOMAIN_NAME]"
click at [278, 150] on span "Send invite" at bounding box center [286, 152] width 18 height 5
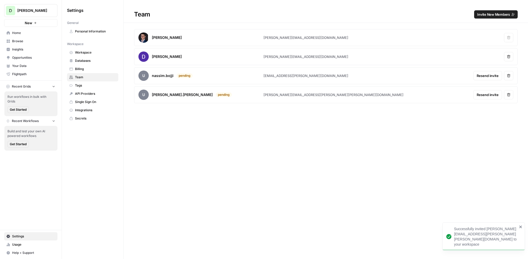
click at [258, 137] on div "Team Invite New Members [PERSON_NAME] [PERSON_NAME][EMAIL_ADDRESS][DOMAIN_NAME]…" at bounding box center [326, 129] width 404 height 259
click at [131, 93] on div "[PERSON_NAME] [PERSON_NAME][EMAIL_ADDRESS][DOMAIN_NAME] Remove user [PERSON_NAM…" at bounding box center [326, 66] width 404 height 74
click at [127, 102] on div "[PERSON_NAME] [PERSON_NAME][EMAIL_ADDRESS][DOMAIN_NAME] Remove user [PERSON_NAM…" at bounding box center [326, 66] width 404 height 74
click at [19, 35] on span "Home" at bounding box center [33, 33] width 43 height 5
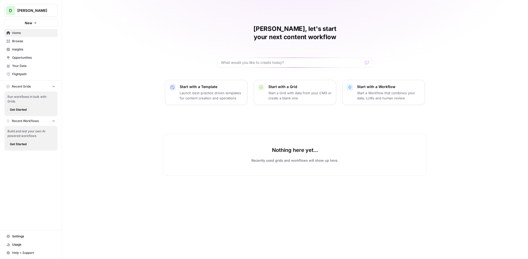
click at [130, 21] on div "[PERSON_NAME], let's start your next content workflow Start with a Template Lau…" at bounding box center [295, 129] width 466 height 259
